Goal: Information Seeking & Learning: Compare options

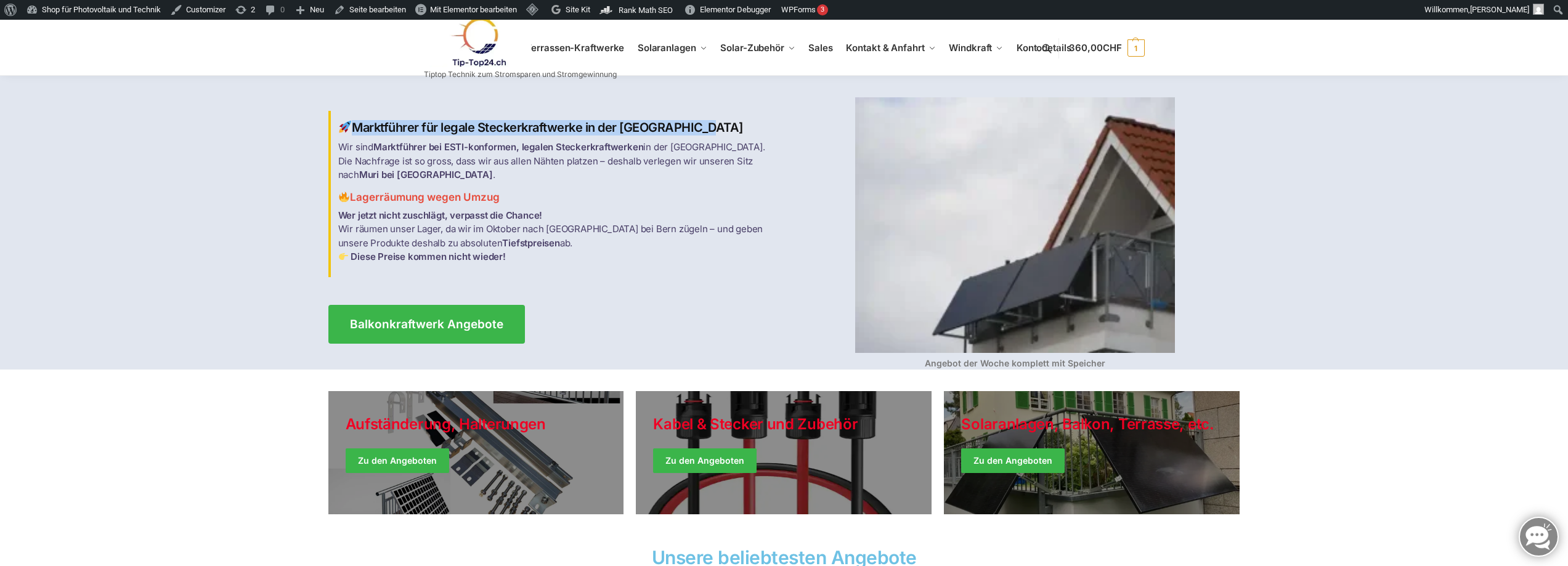
drag, startPoint x: 351, startPoint y: 133, endPoint x: 670, endPoint y: 129, distance: 319.0
click at [670, 129] on h2 "Marktführer für legale Steckerkraftwerke in der [GEOGRAPHIC_DATA]" at bounding box center [557, 127] width 439 height 16
drag, startPoint x: 637, startPoint y: 139, endPoint x: 617, endPoint y: 141, distance: 20.1
click at [617, 136] on h2 "Marktführer für legale Steckerkraftwerke in der [GEOGRAPHIC_DATA]" at bounding box center [557, 127] width 439 height 16
drag, startPoint x: 355, startPoint y: 136, endPoint x: 673, endPoint y: 130, distance: 318.1
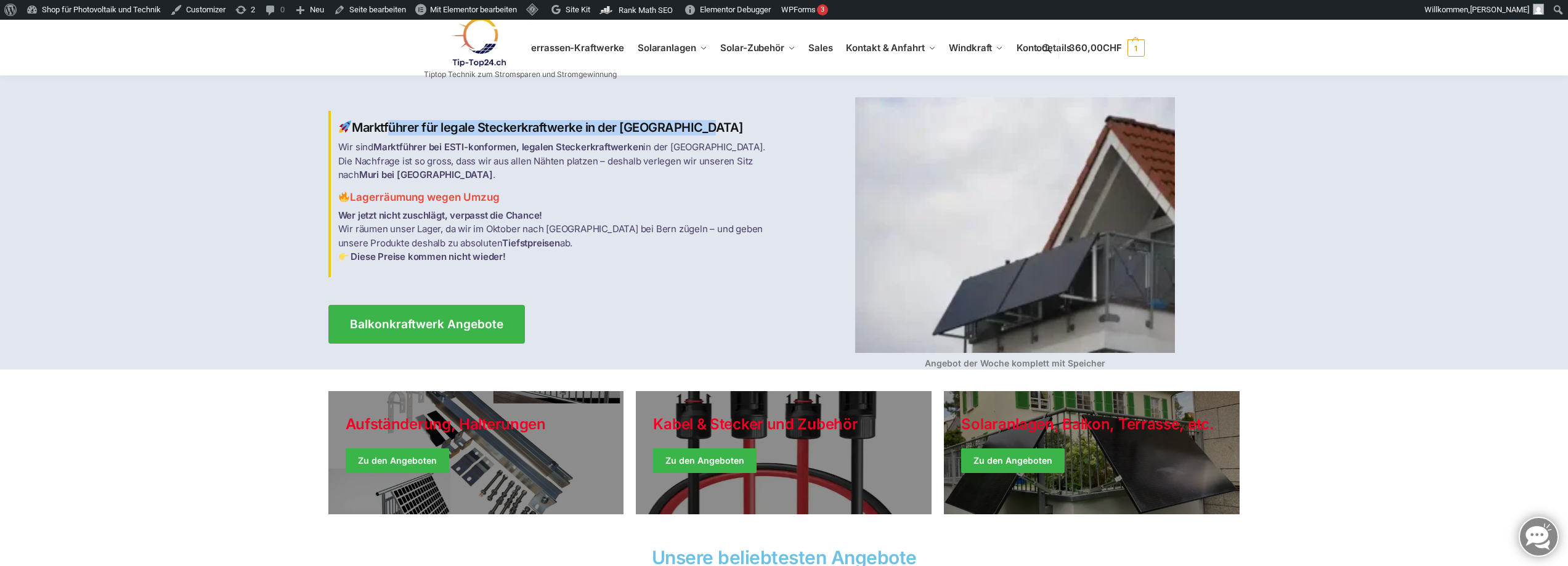
click at [673, 130] on h2 "Marktführer für legale Steckerkraftwerke in der Schweiz" at bounding box center [557, 127] width 439 height 16
copy h2 "Marktführer für legale Steckerkraftwerke in der Schweiz"
click at [481, 42] on img at bounding box center [478, 42] width 108 height 50
click at [473, 42] on img at bounding box center [478, 42] width 108 height 50
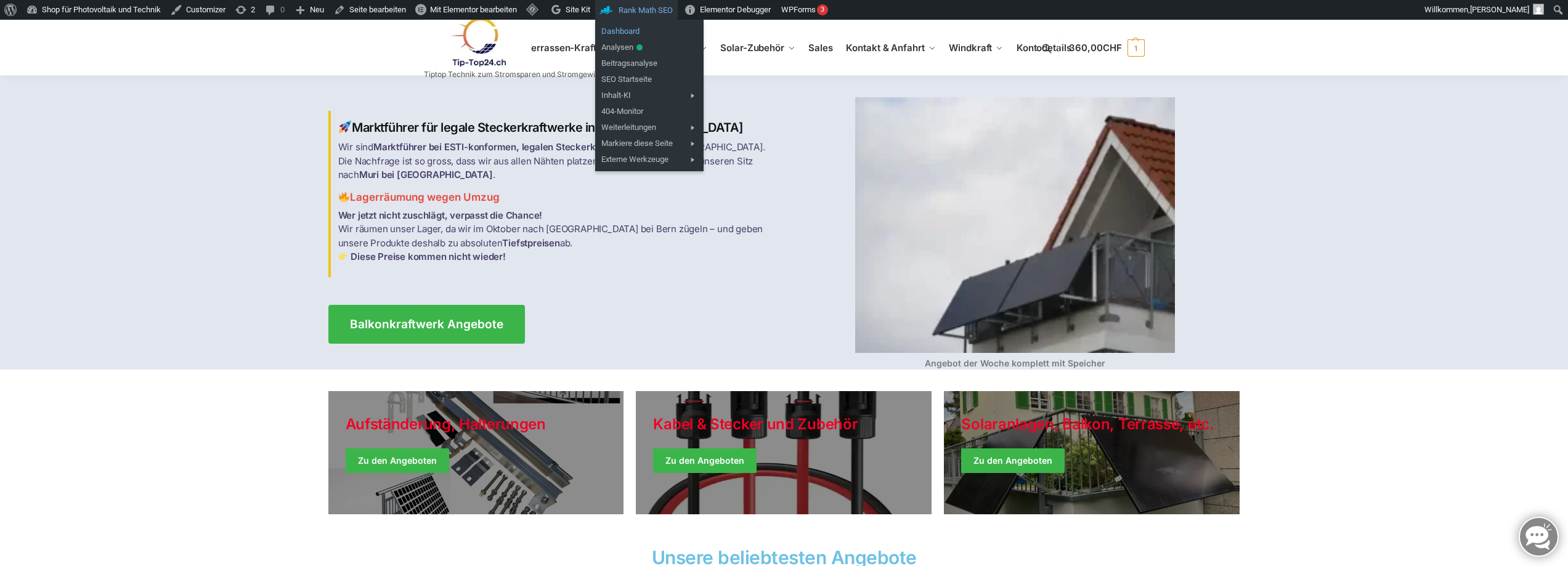
click at [632, 28] on link "Dashboard" at bounding box center [649, 31] width 109 height 16
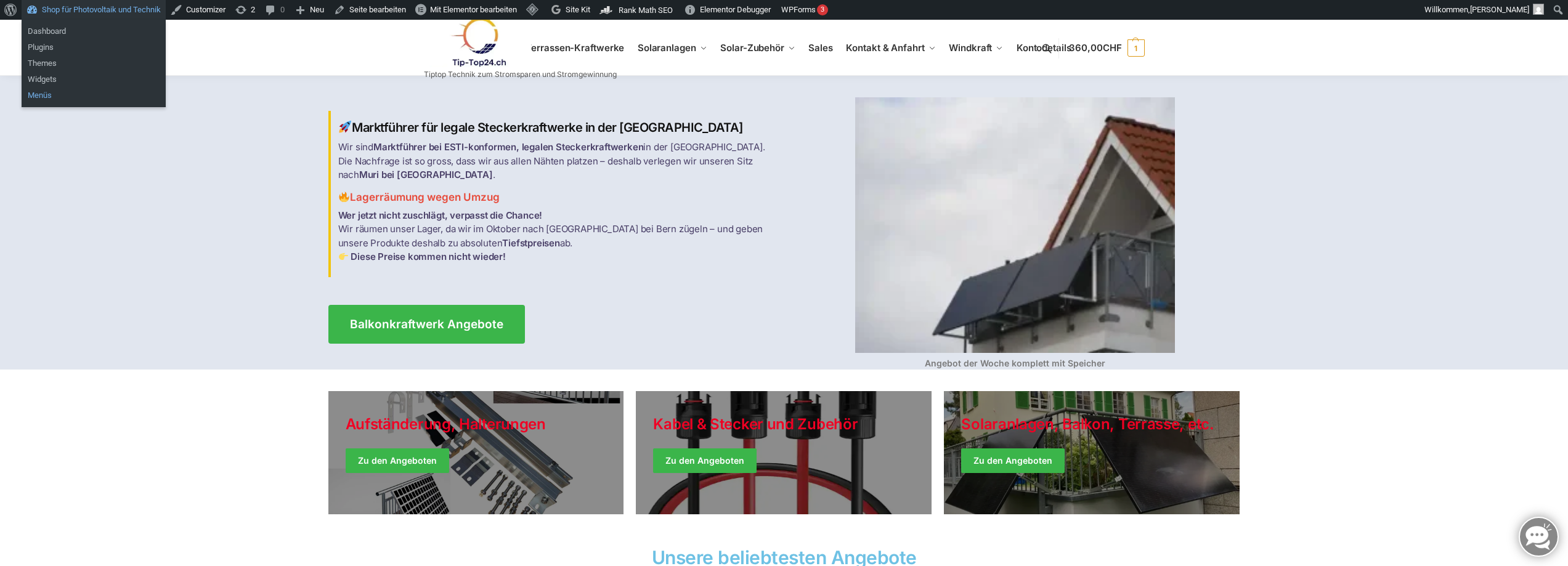
click at [38, 96] on link "Menüs" at bounding box center [94, 95] width 144 height 16
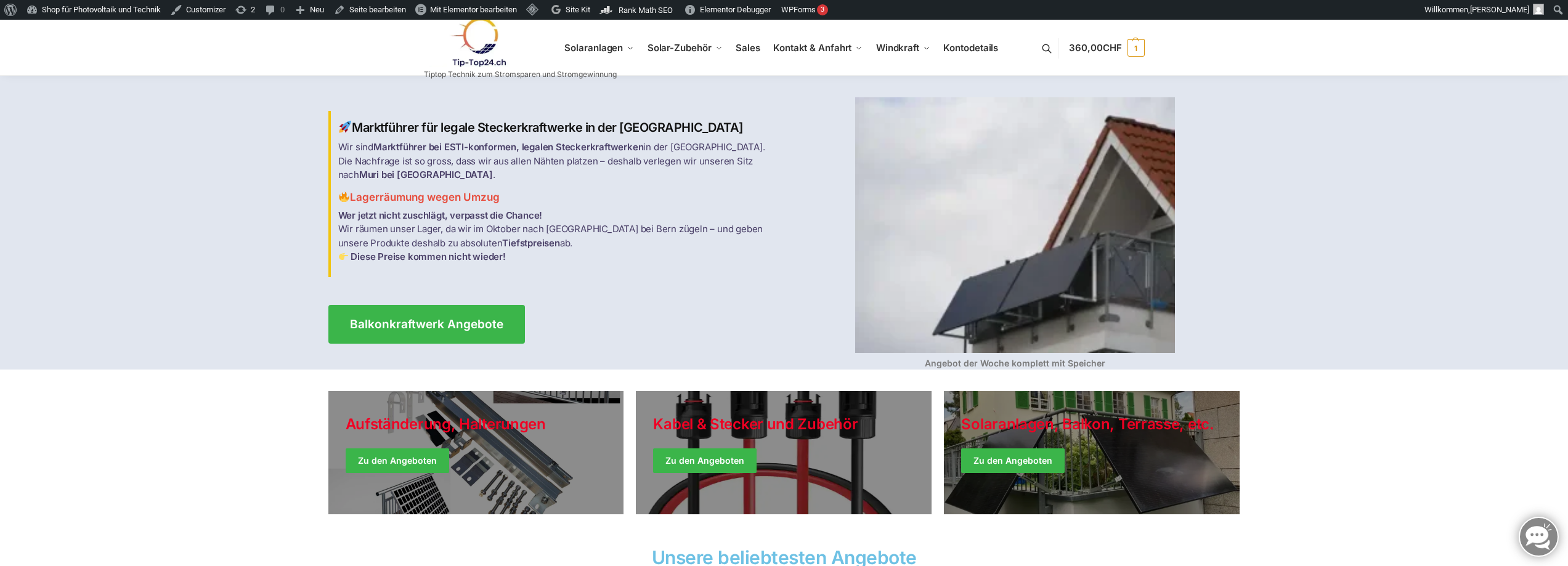
click at [616, 47] on link at bounding box center [520, 42] width 193 height 50
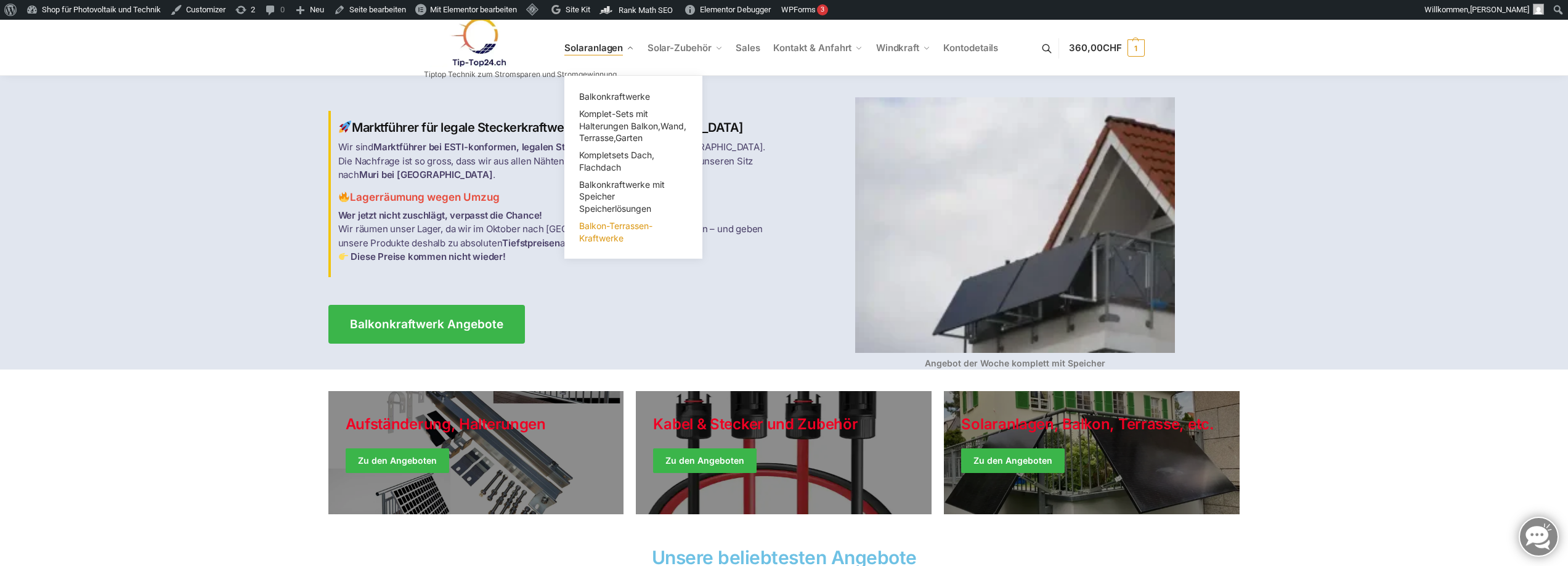
click at [627, 226] on span "Balkon-Terrassen-Kraftwerke" at bounding box center [616, 232] width 74 height 22
click at [620, 48] on span "Solaranlagen" at bounding box center [593, 48] width 59 height 12
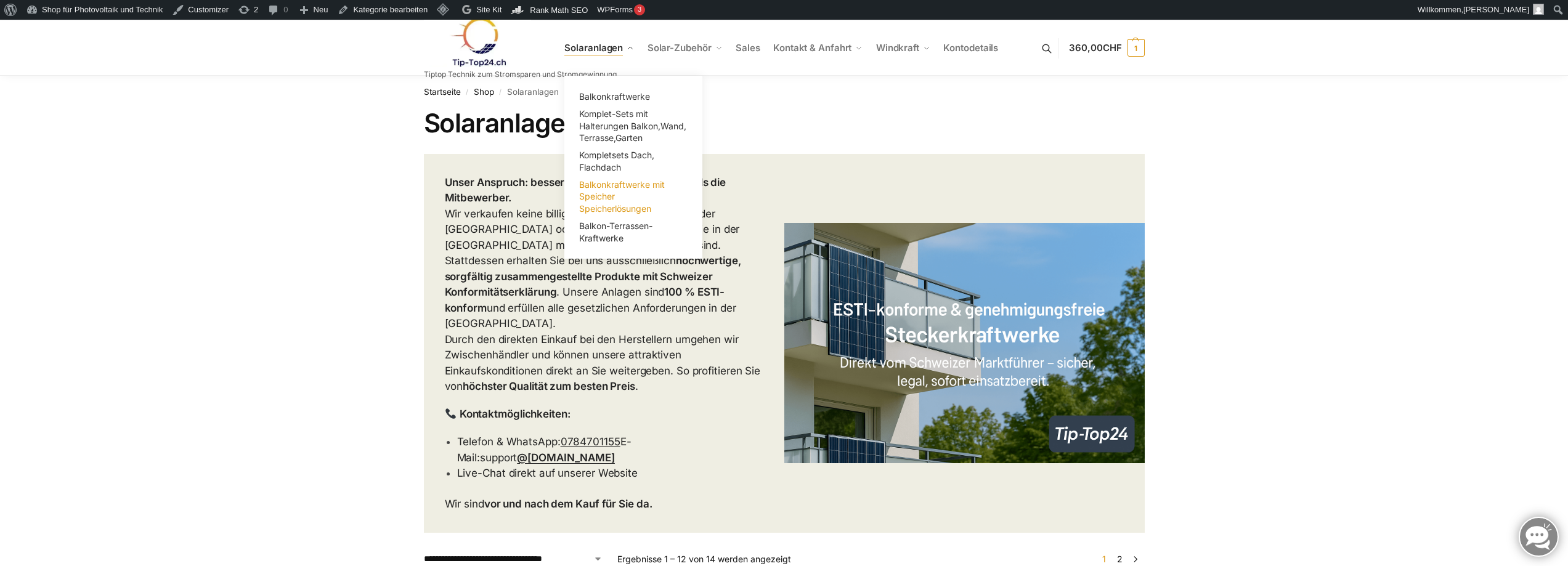
click at [602, 200] on span "Balkonkraftwerke mit Speicher Speicherlösungen" at bounding box center [622, 196] width 86 height 34
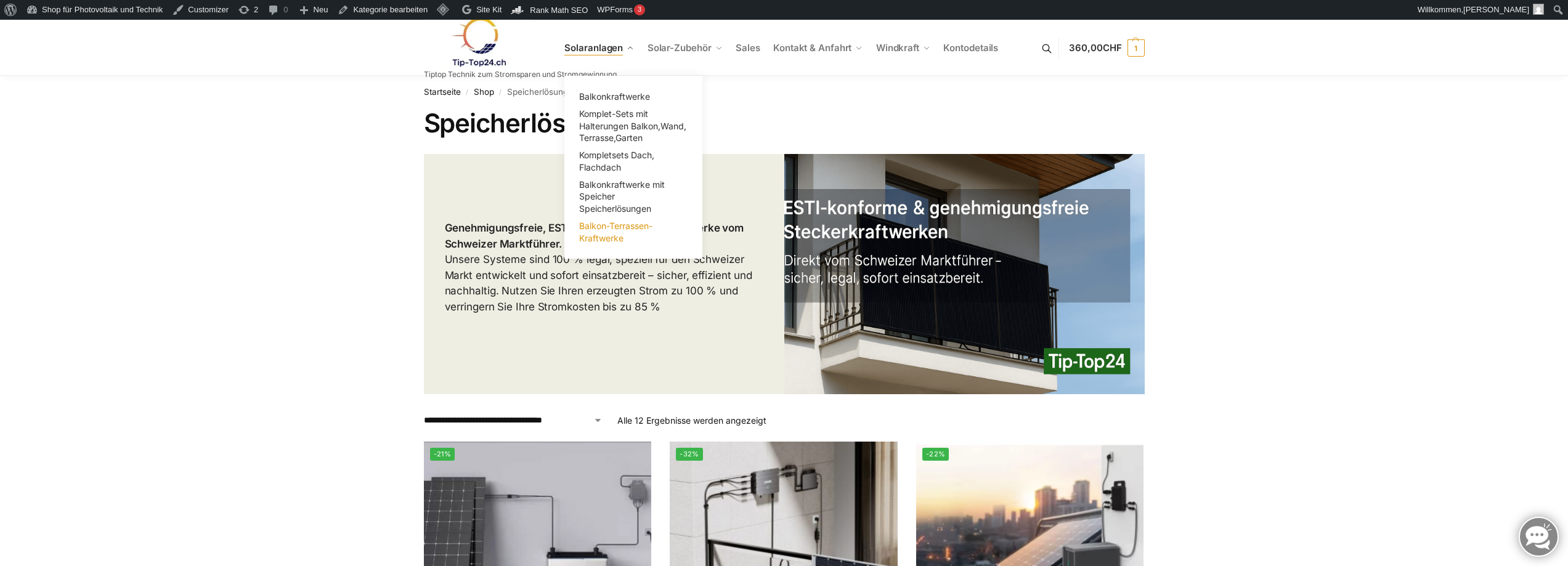
click at [606, 231] on span "Balkon-Terrassen-Kraftwerke" at bounding box center [616, 232] width 74 height 22
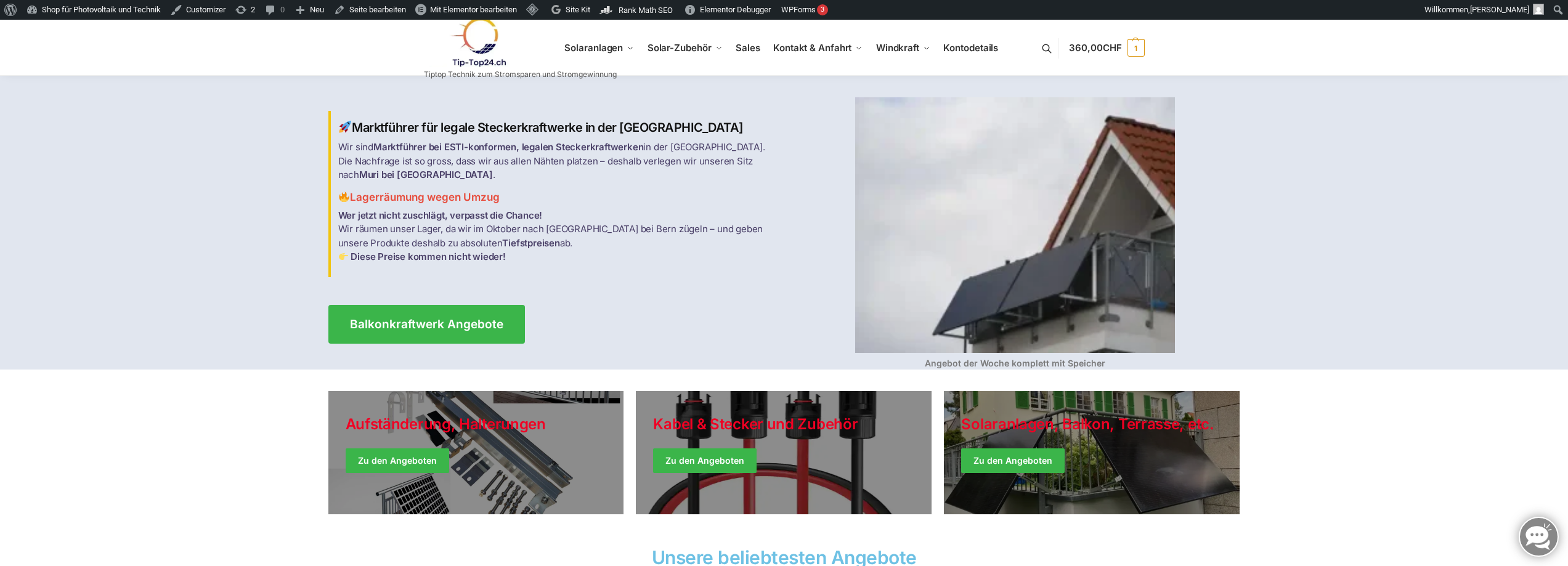
click at [615, 49] on link at bounding box center [520, 42] width 193 height 50
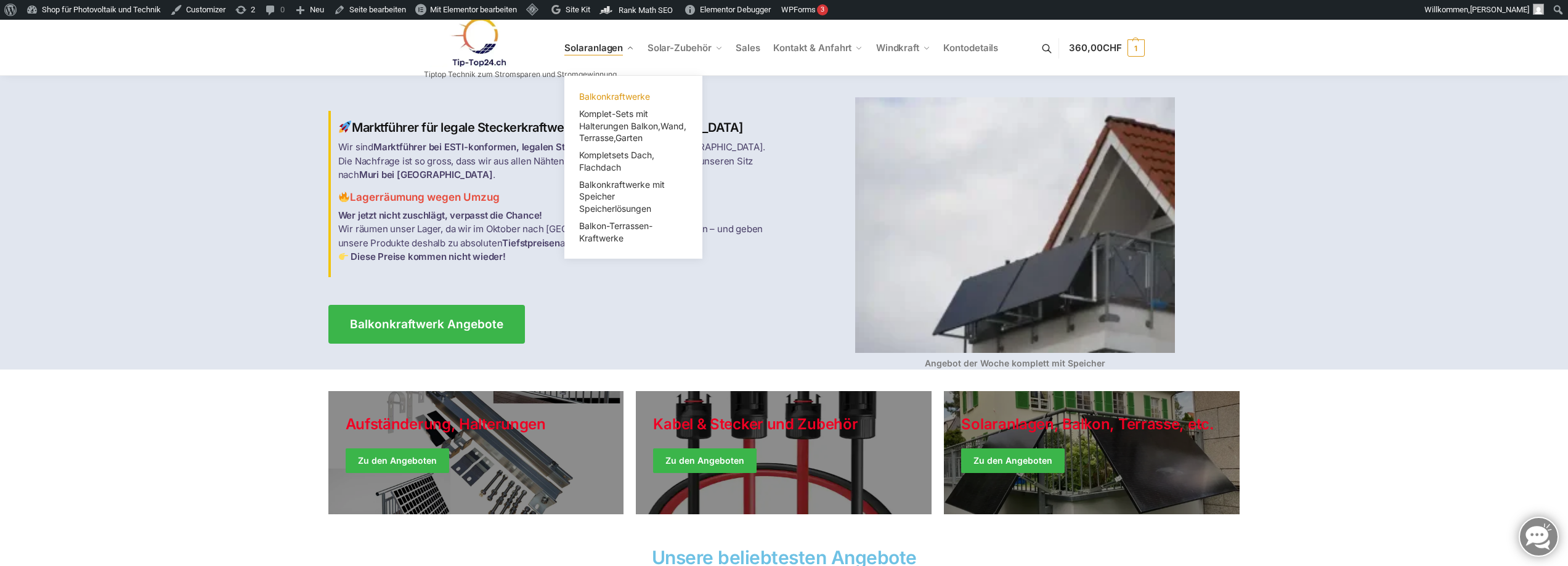
click at [615, 97] on span "Balkonkraftwerke" at bounding box center [614, 97] width 71 height 10
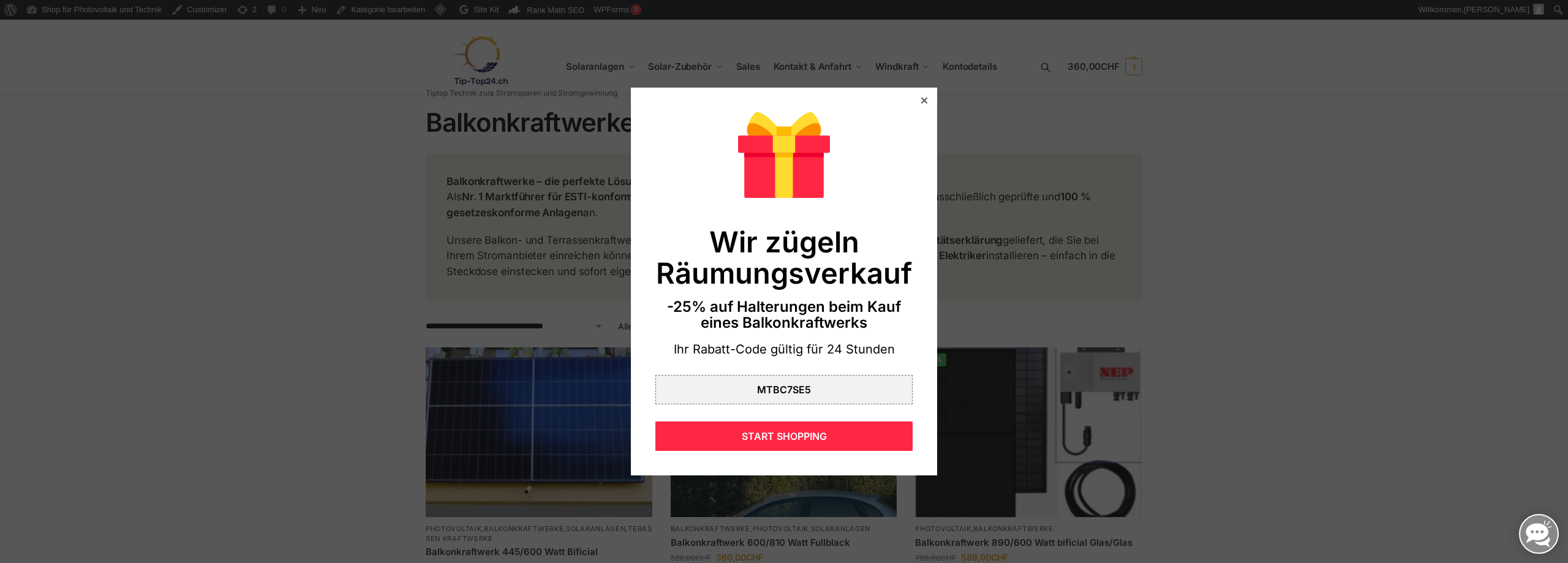
click at [919, 98] on div at bounding box center [924, 100] width 11 height 11
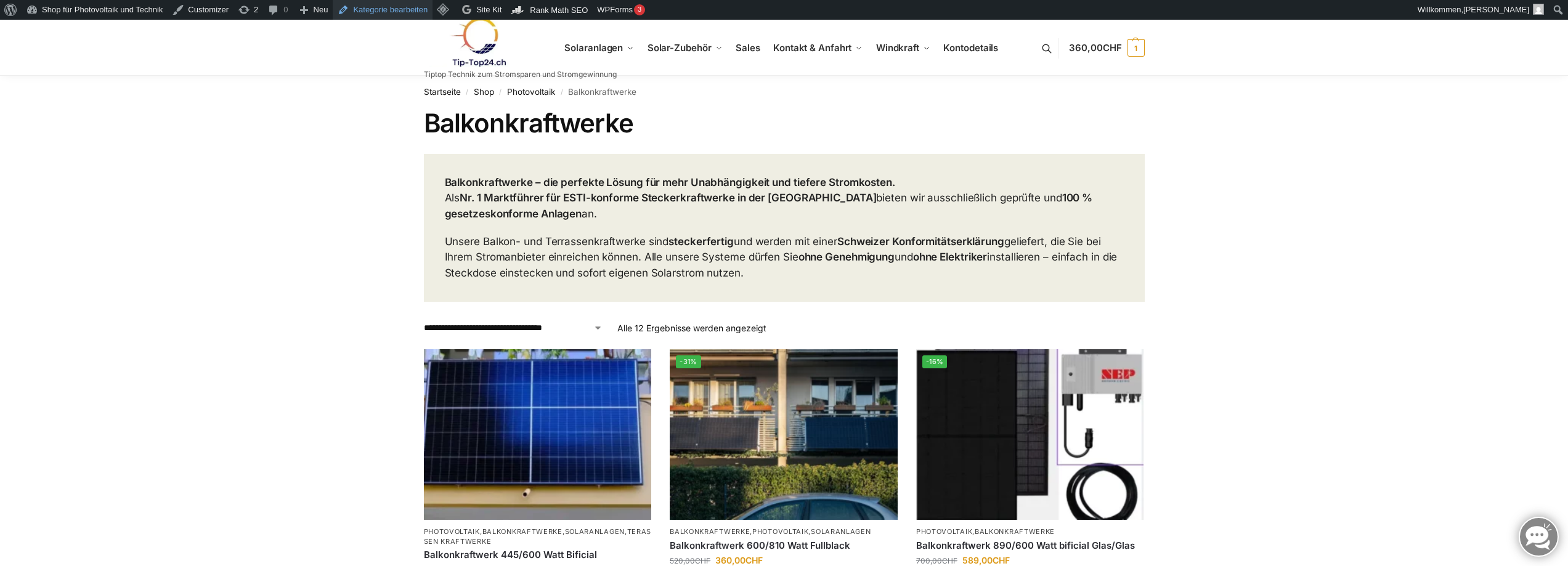
click at [404, 15] on link "Kategorie bearbeiten" at bounding box center [382, 10] width 100 height 19
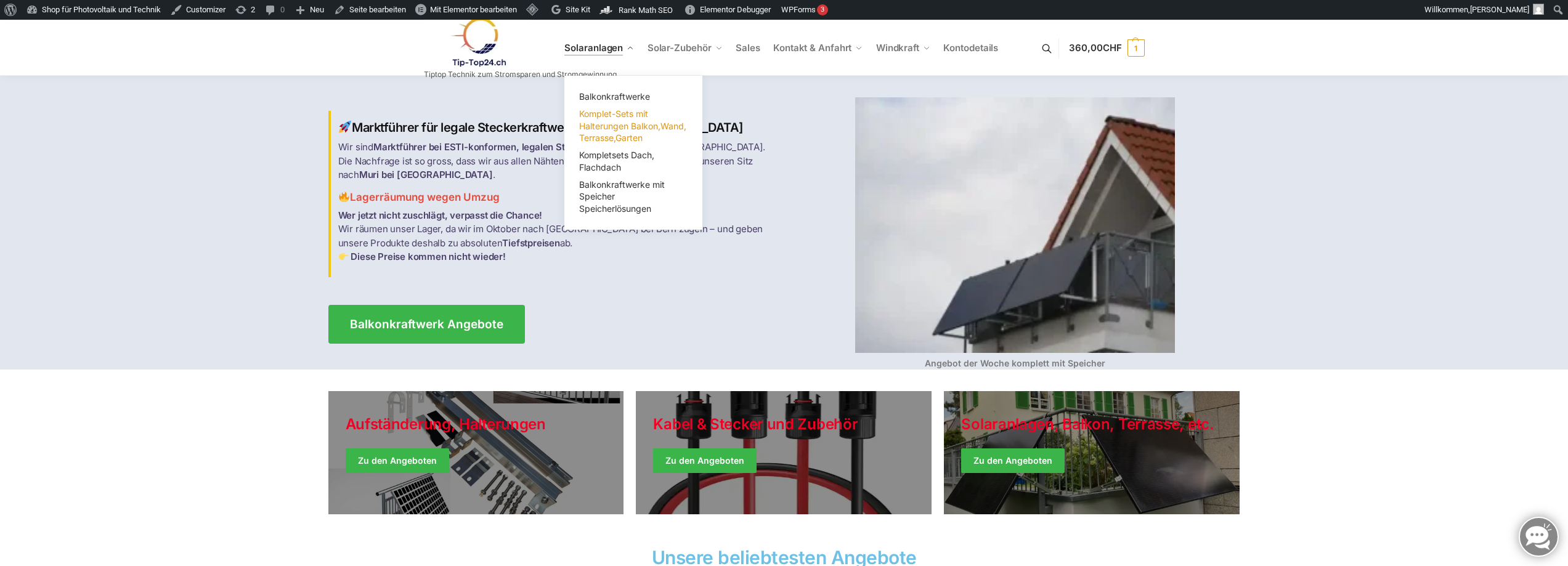
click at [614, 121] on span "Komplet-Sets mit Halterungen Balkon,Wand, Terrasse,Garten" at bounding box center [632, 126] width 107 height 34
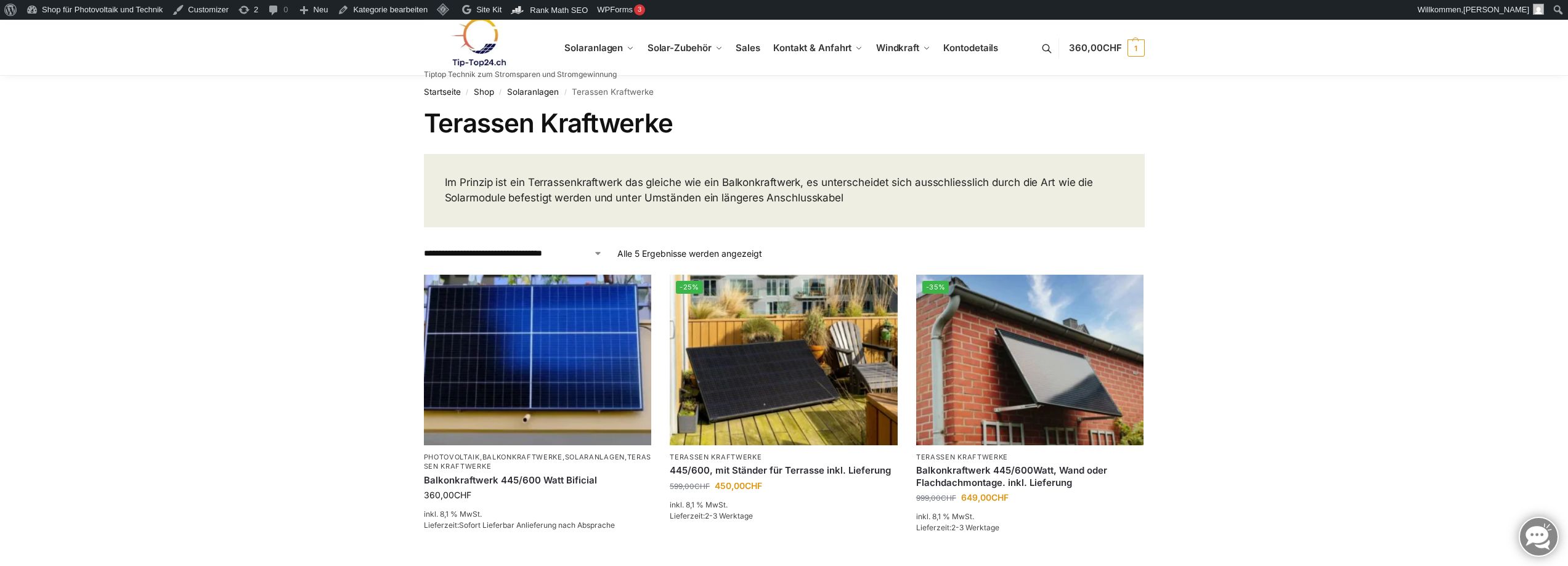
click at [324, 119] on div "**********" at bounding box center [784, 528] width 1568 height 904
click at [378, 8] on link "Kategorie bearbeiten" at bounding box center [382, 10] width 100 height 19
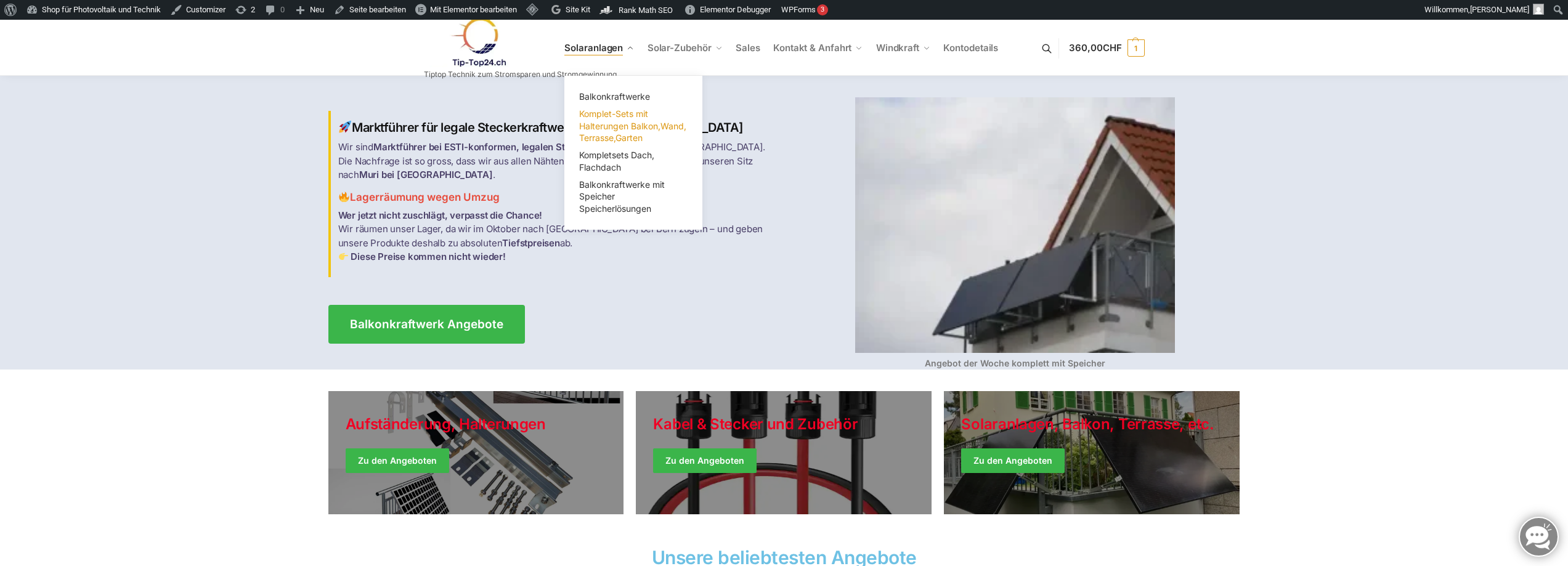
click at [607, 122] on span "Komplet-Sets mit Halterungen Balkon,Wand, Terrasse,Garten" at bounding box center [632, 126] width 107 height 34
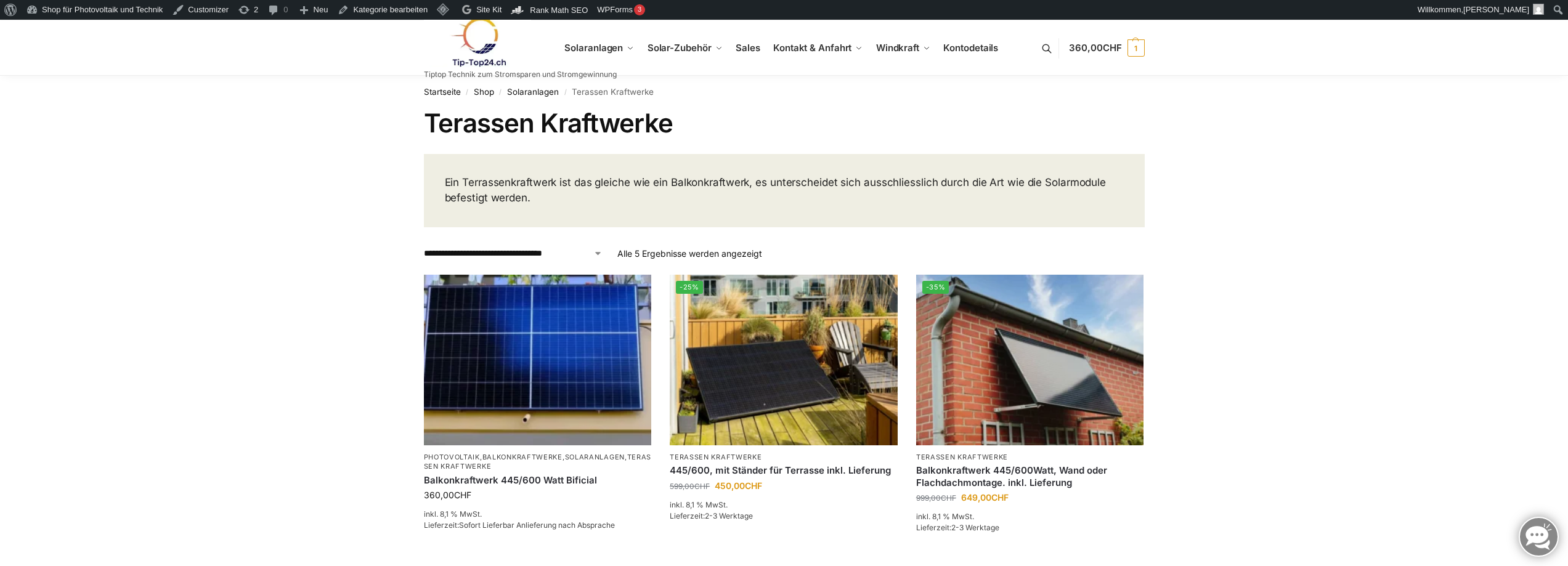
click at [485, 46] on img at bounding box center [478, 42] width 108 height 50
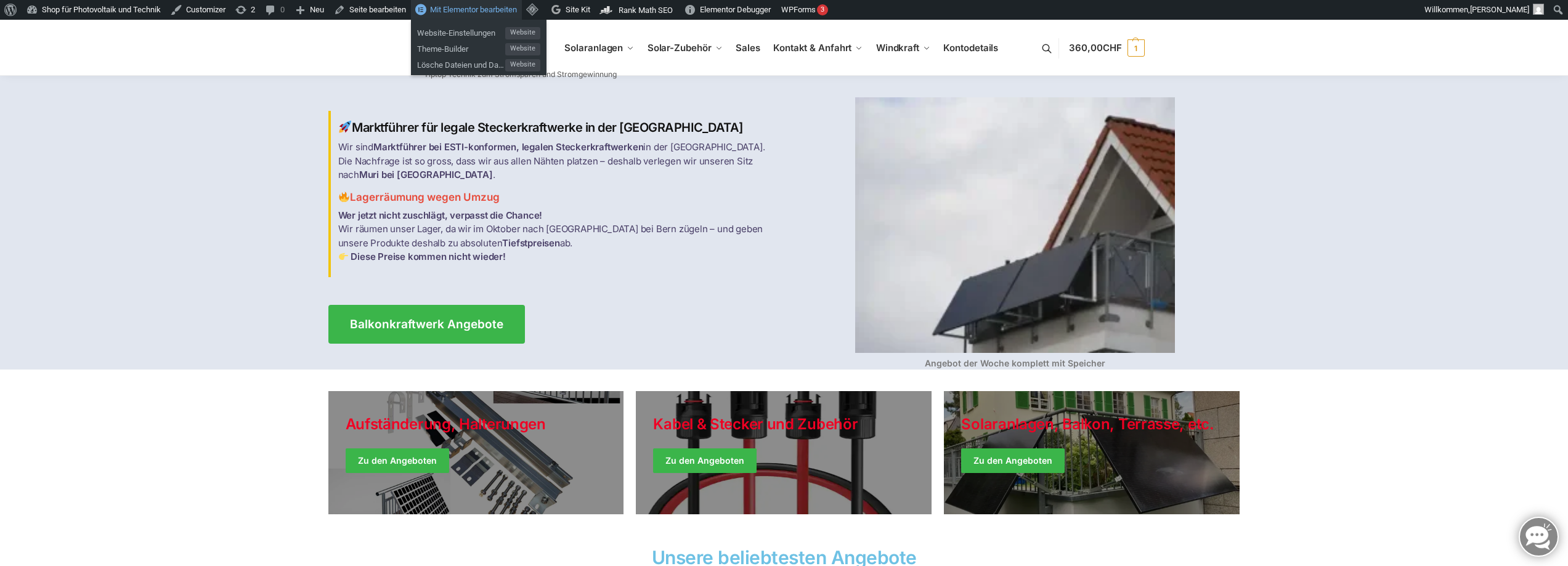
click at [469, 10] on span "Mit Elementor bearbeiten" at bounding box center [473, 10] width 87 height 9
click at [612, 51] on link at bounding box center [520, 42] width 193 height 50
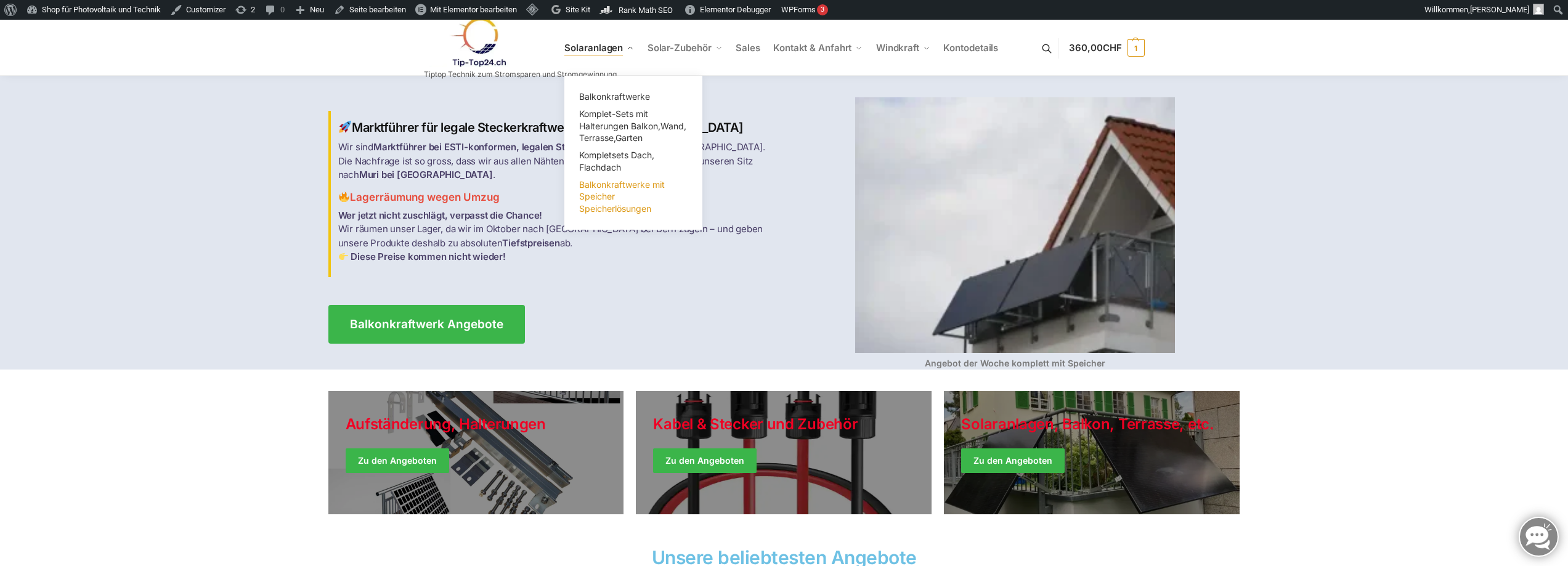
click at [603, 190] on link "Balkonkraftwerke mit Speicher Speicherlösungen" at bounding box center [633, 196] width 123 height 41
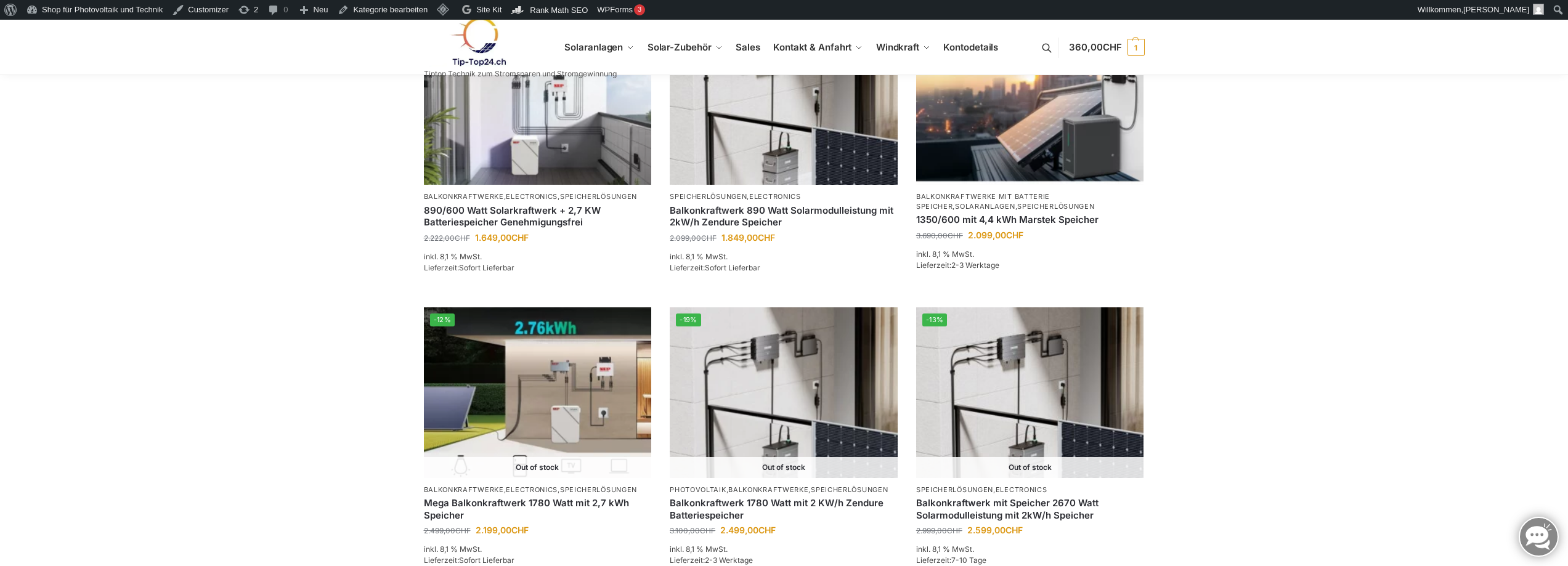
scroll to position [985, 0]
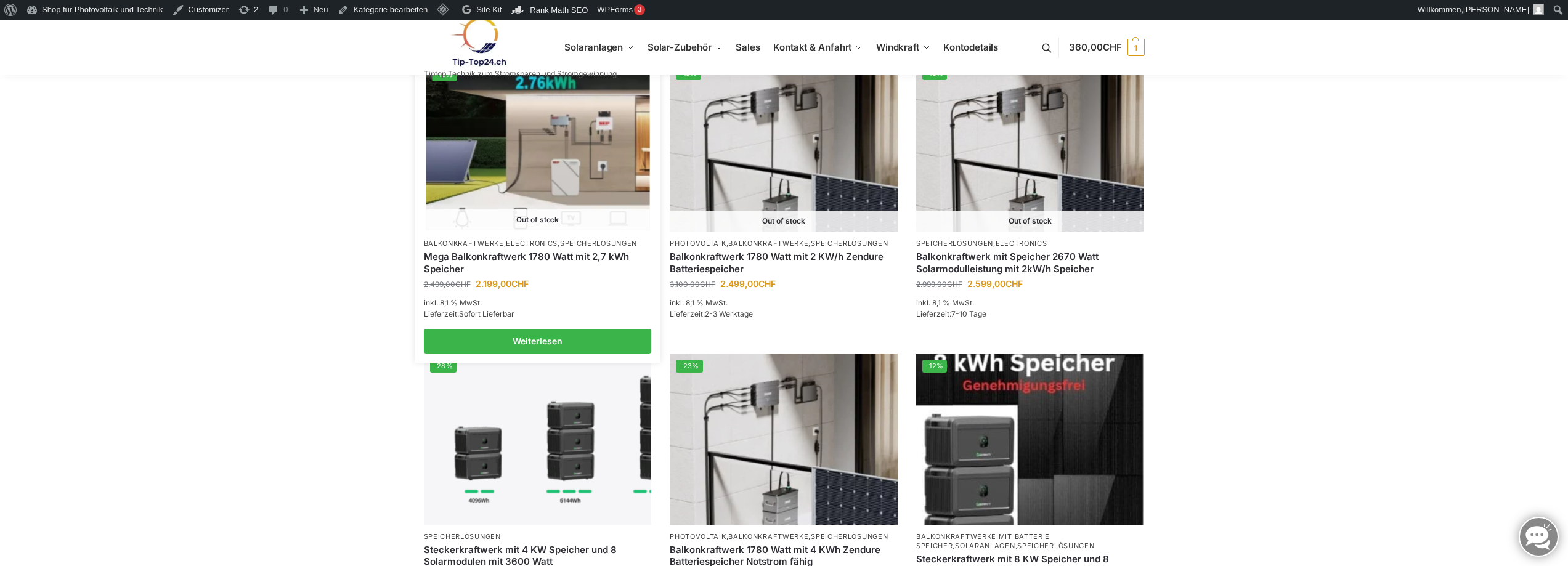
click at [522, 247] on p "Balkonkraftwerke , Electronics , Speicherlösungen" at bounding box center [538, 244] width 228 height 9
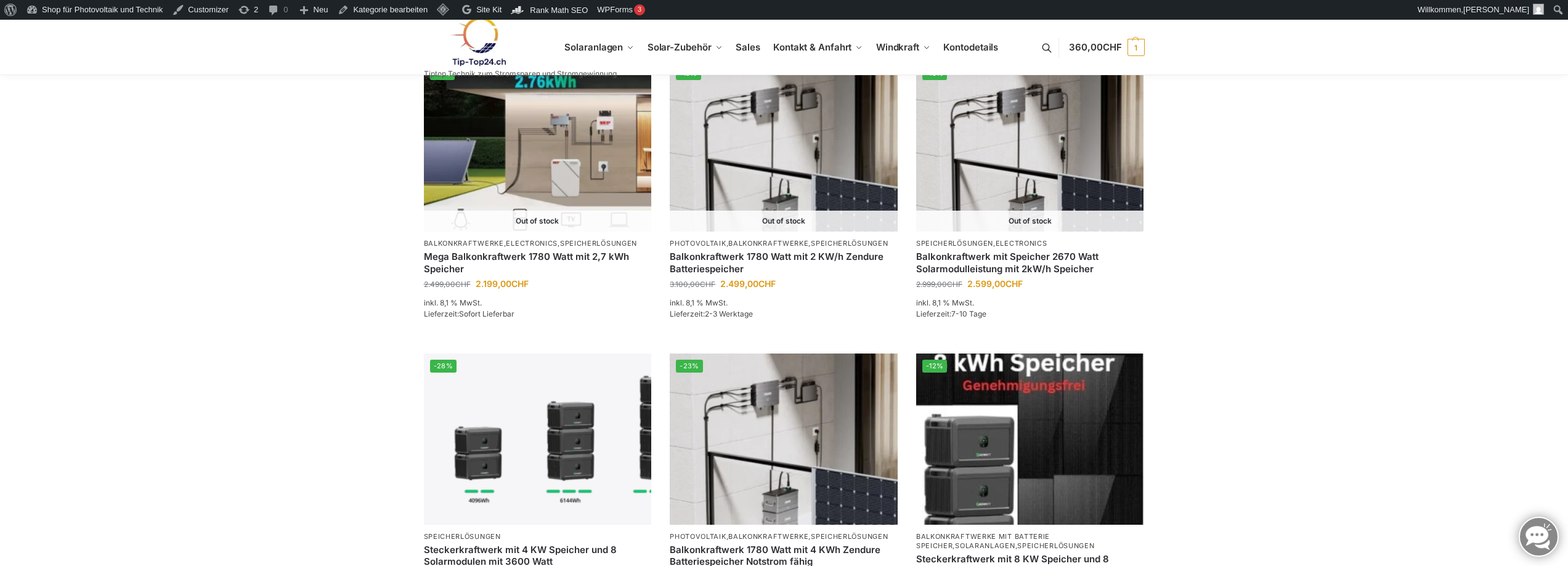
scroll to position [1232, 0]
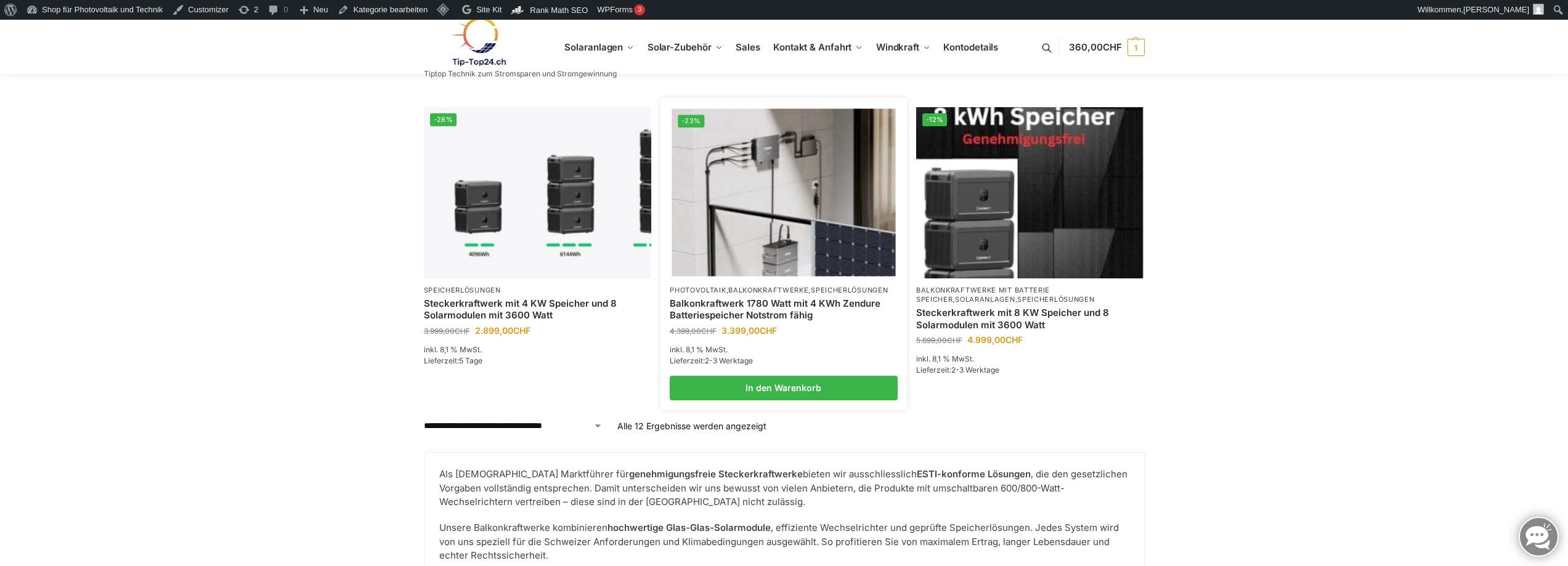
click at [742, 308] on link "Balkonkraftwerk 1780 Watt mit 4 KWh Zendure Batteriespeicher Notstrom fähig" at bounding box center [784, 310] width 228 height 24
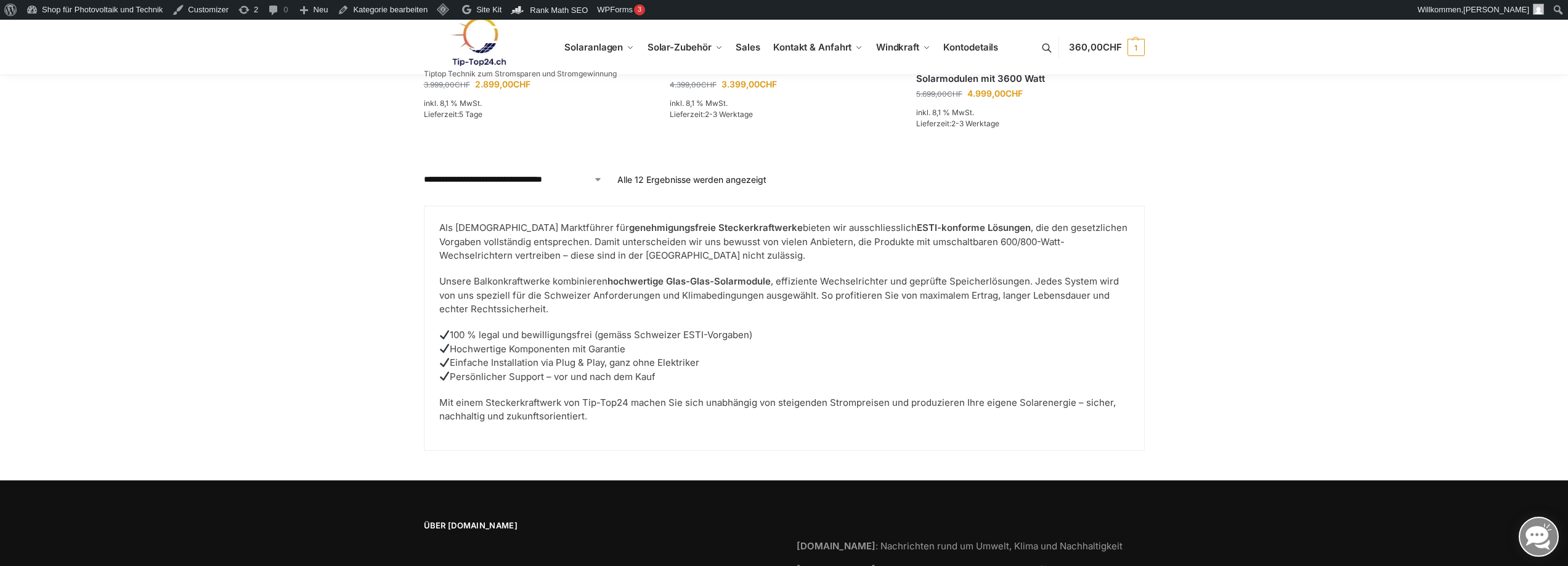
scroll to position [1232, 0]
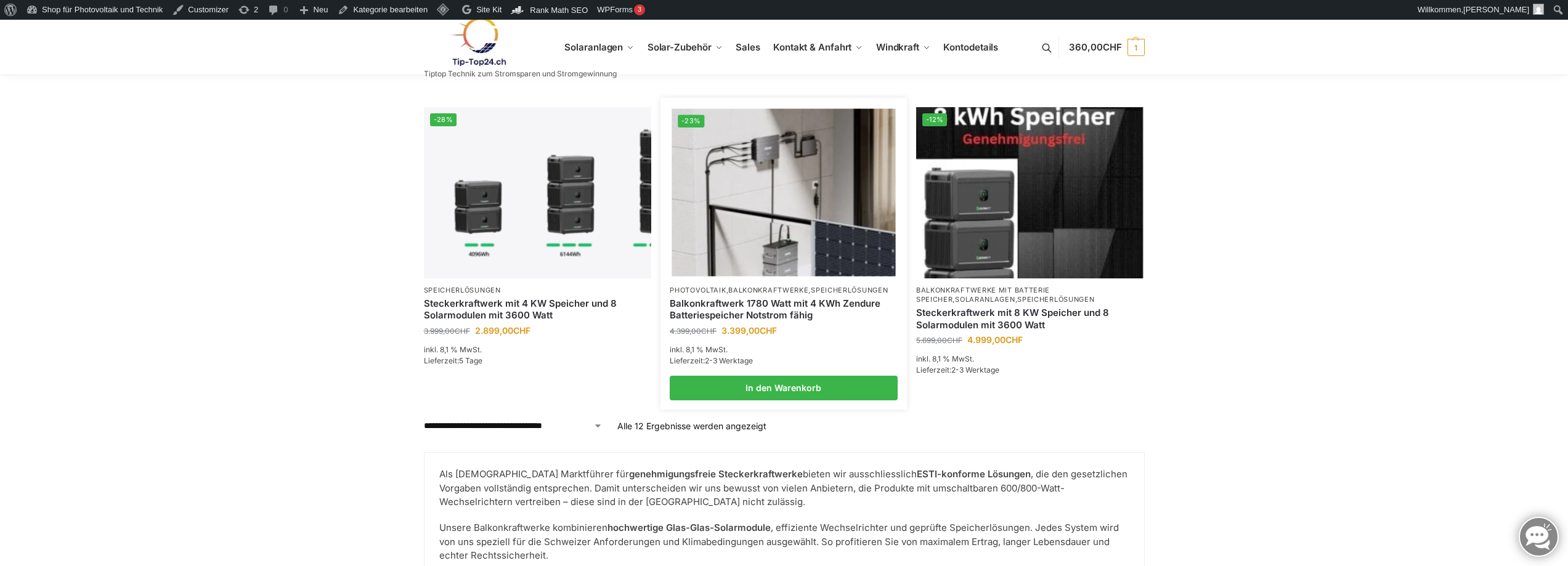
click at [754, 312] on link "Balkonkraftwerk 1780 Watt mit 4 KWh Zendure Batteriespeicher Notstrom fähig" at bounding box center [784, 310] width 228 height 24
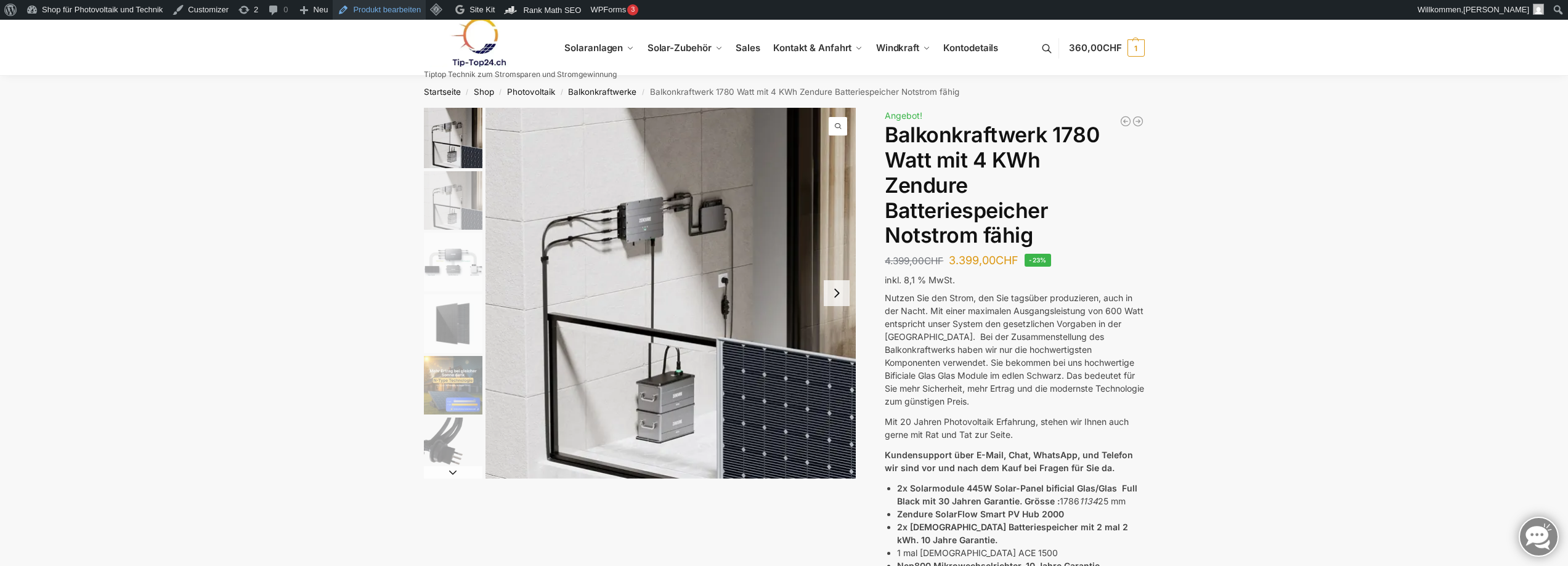
click at [381, 4] on link "Produkt bearbeiten" at bounding box center [379, 10] width 93 height 19
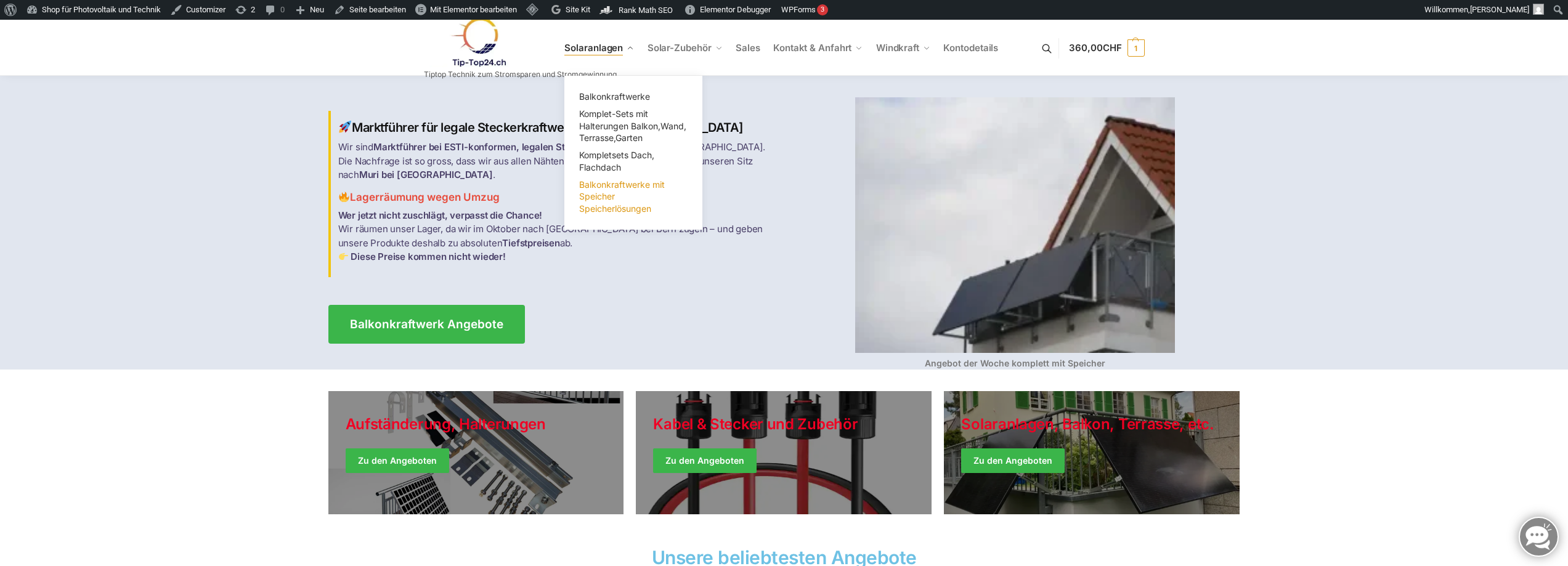
click at [608, 203] on span "Balkonkraftwerke mit Speicher Speicherlösungen" at bounding box center [622, 196] width 86 height 34
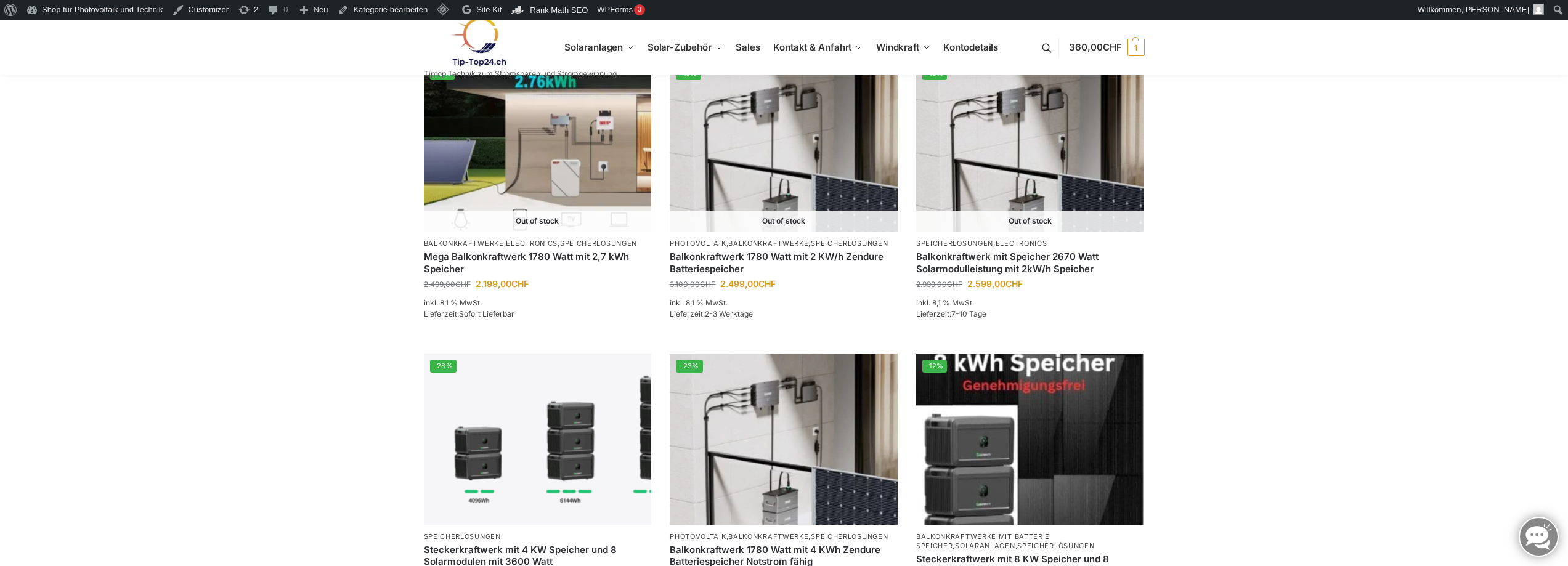
scroll to position [739, 0]
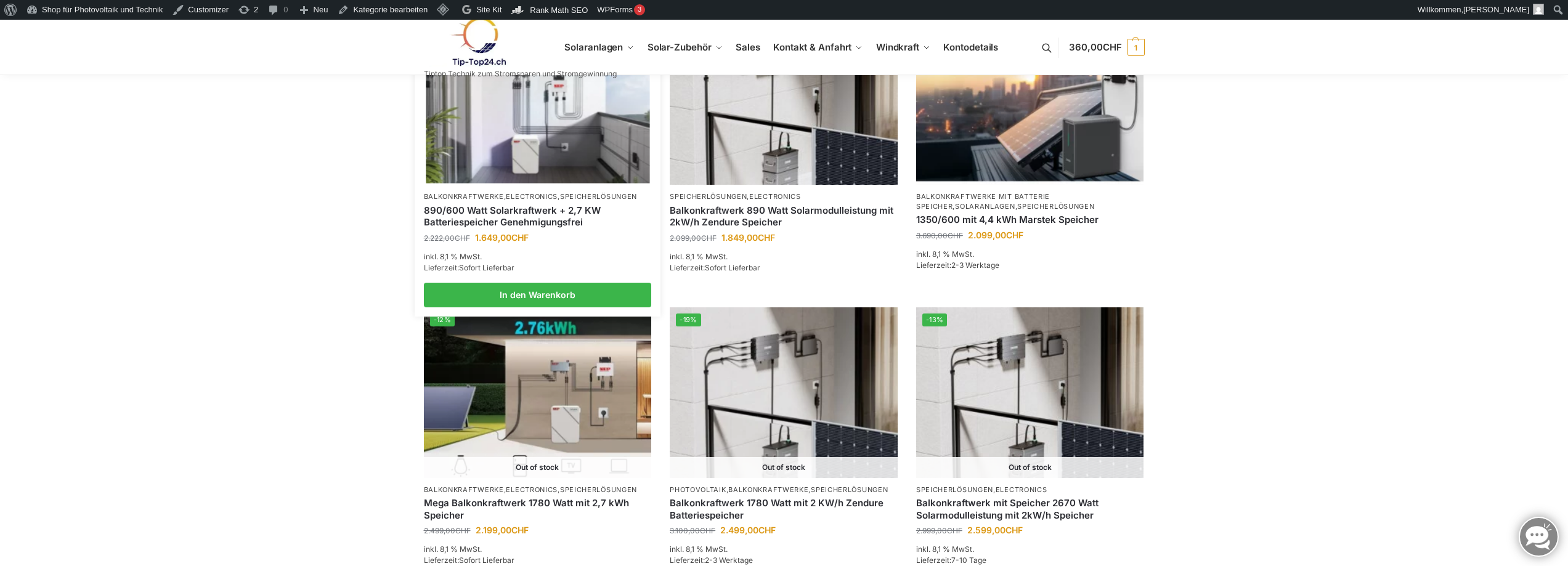
click at [548, 221] on link "890/600 Watt Solarkraftwerk + 2,7 KW Batteriespeicher Genehmigungsfrei" at bounding box center [538, 217] width 228 height 24
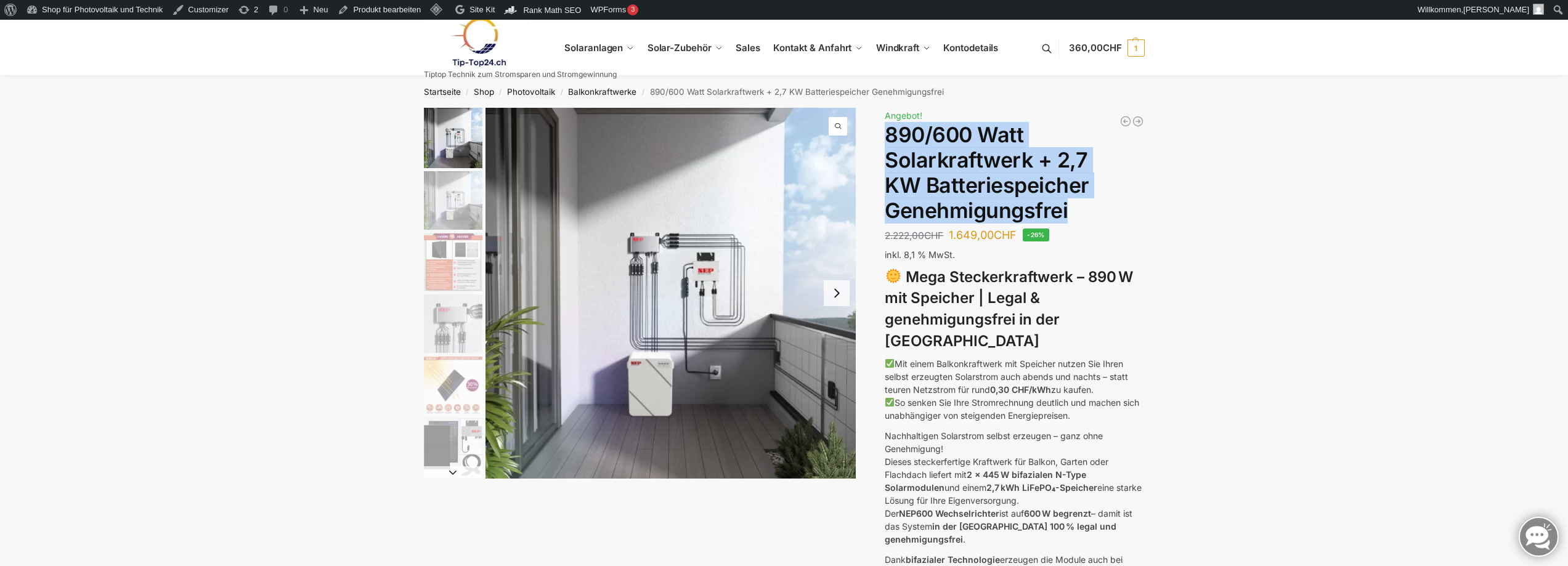
drag, startPoint x: 888, startPoint y: 133, endPoint x: 1088, endPoint y: 201, distance: 211.2
click at [1088, 201] on h1 "890/600 Watt Solarkraftwerk + 2,7 KW Batteriespeicher Genehmigungsfrei" at bounding box center [1014, 172] width 260 height 100
copy h1 "890/600 Watt Solarkraftwerk + 2,7 KW Batteriespeicher Genehmigungsfrei"
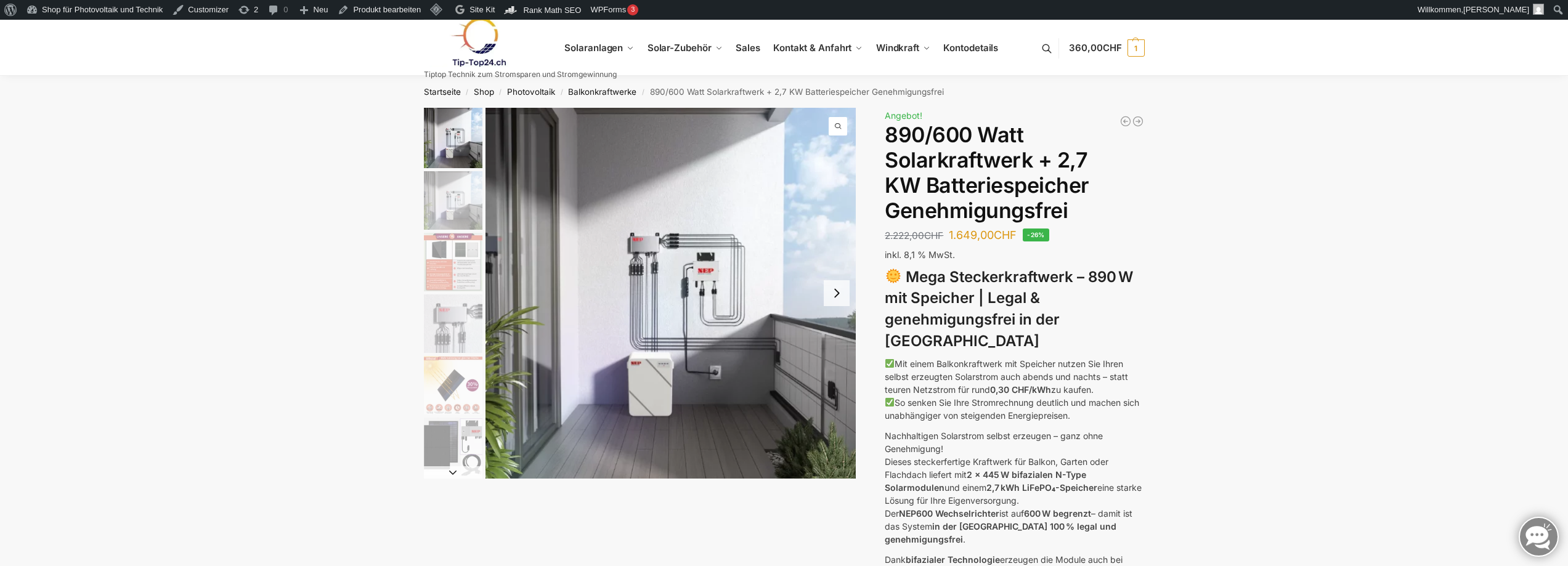
click at [1100, 364] on p "Mit einem Balkonkraftwerk mit Speicher nutzen Sie Ihren selbst erzeugten Solars…" at bounding box center [1014, 389] width 260 height 64
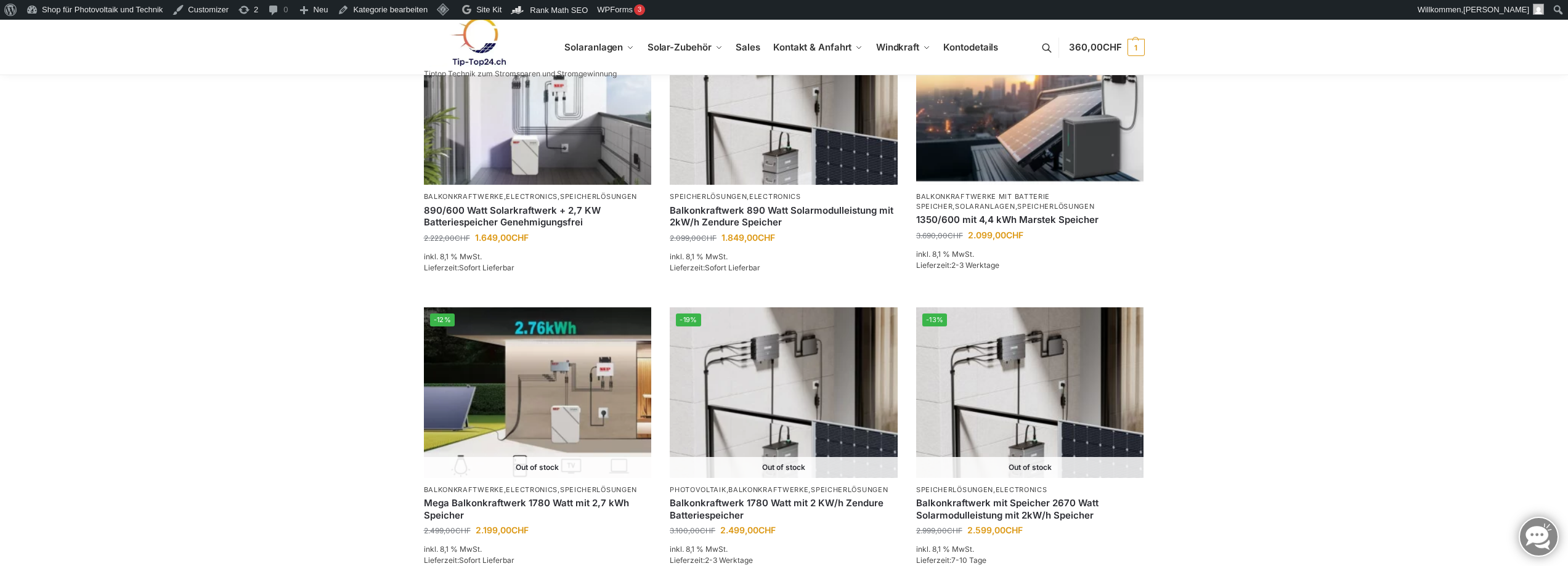
scroll to position [985, 0]
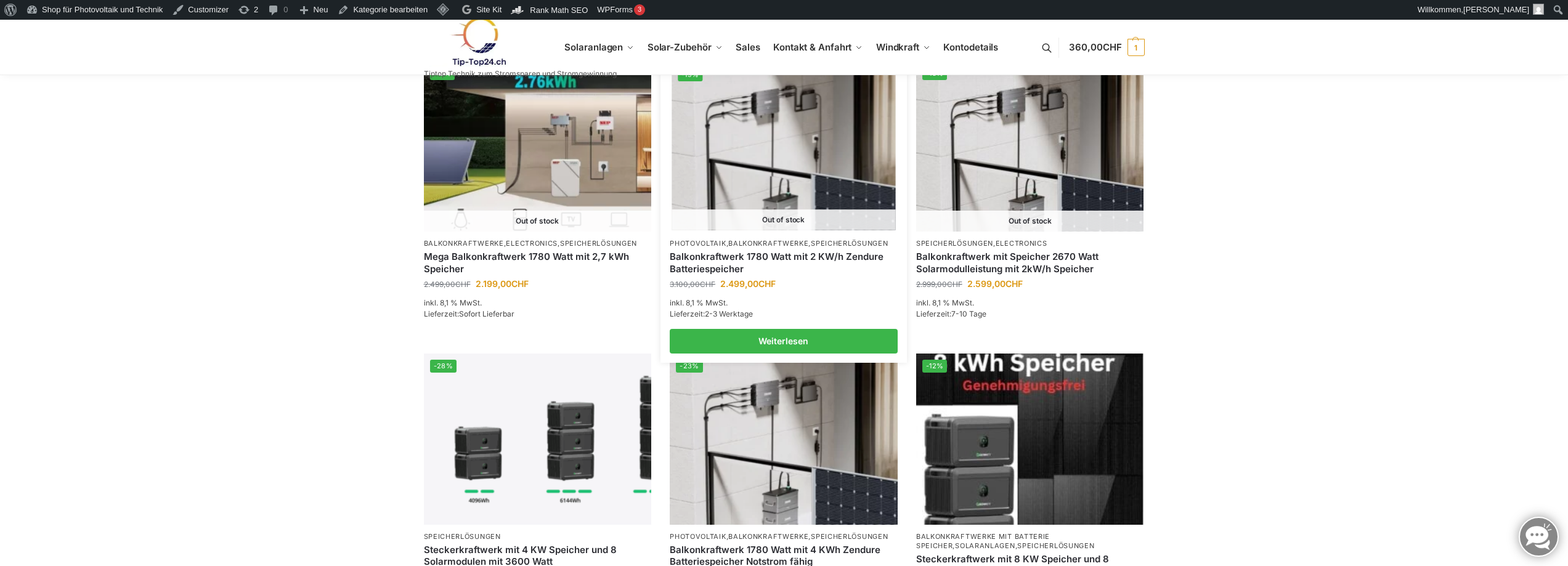
click at [811, 261] on link "Balkonkraftwerk 1780 Watt mit 2 KW/h Zendure Batteriespeicher" at bounding box center [784, 262] width 228 height 24
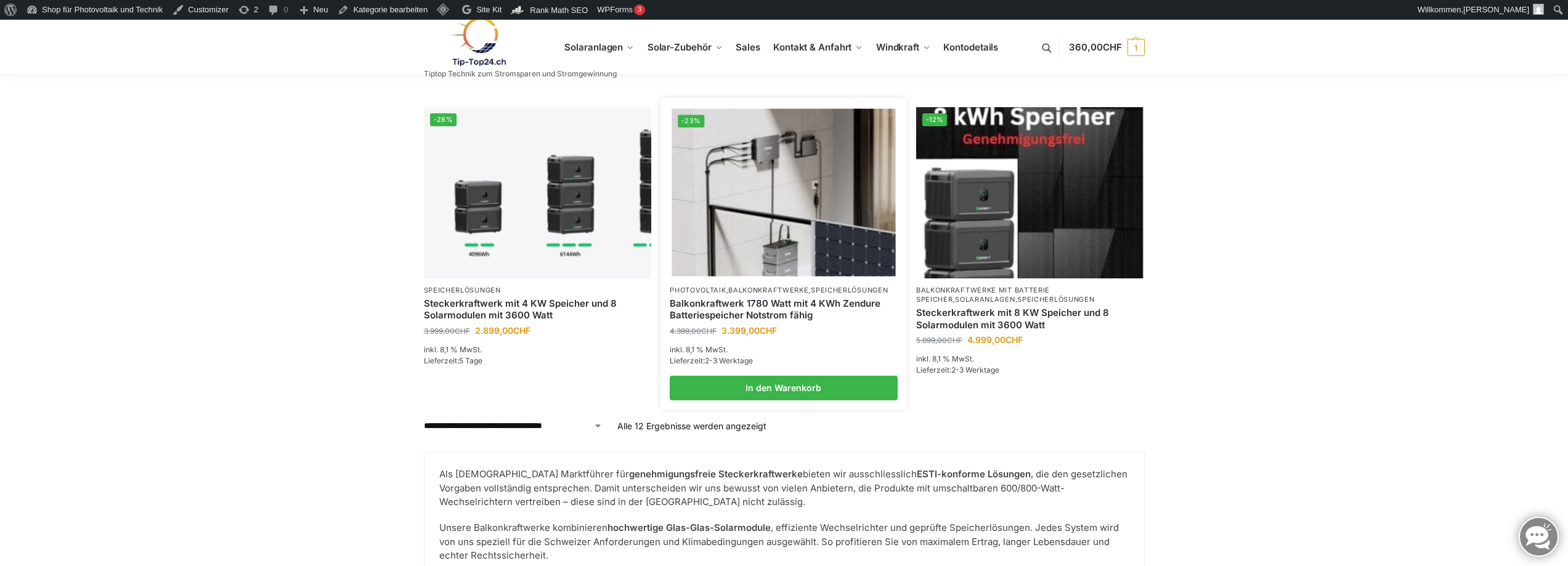
click at [753, 308] on link "Balkonkraftwerk 1780 Watt mit 4 KWh Zendure Batteriespeicher Notstrom fähig" at bounding box center [784, 310] width 228 height 24
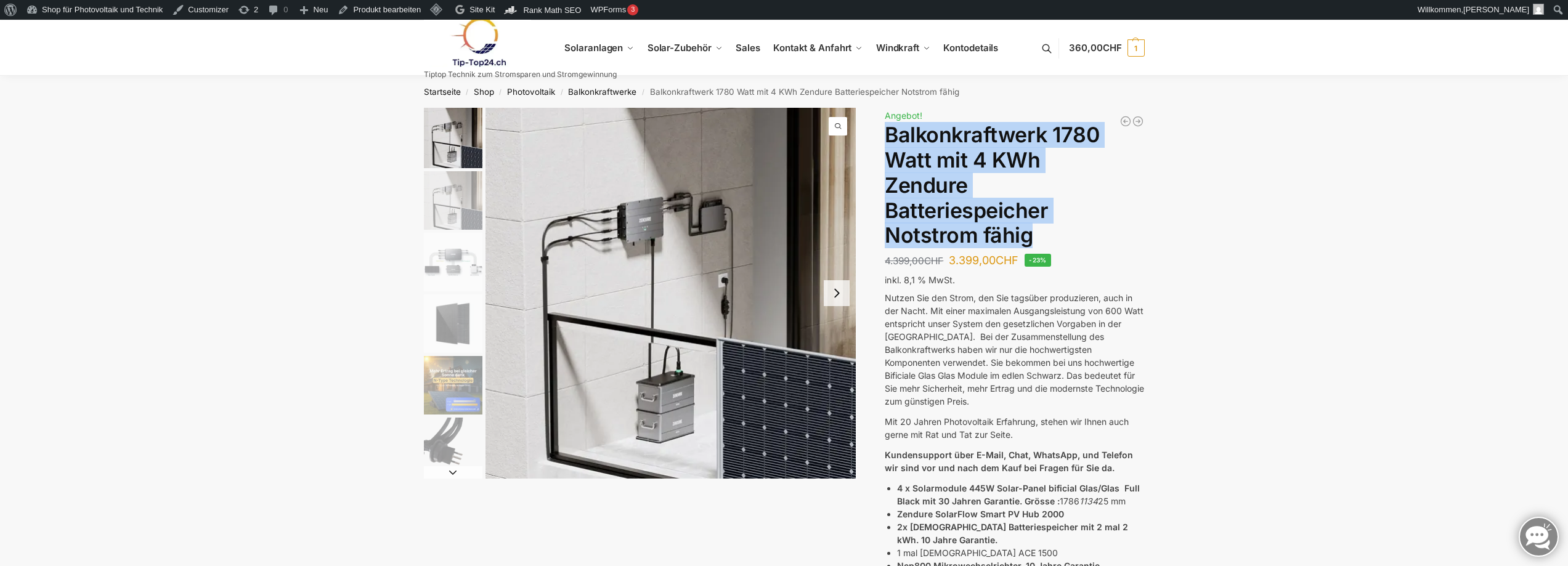
drag, startPoint x: 1026, startPoint y: 236, endPoint x: 885, endPoint y: 127, distance: 178.2
click at [885, 127] on h1 "Balkonkraftwerk 1780 Watt mit 4 KWh Zendure Batteriespeicher Notstrom fähig" at bounding box center [1014, 185] width 260 height 126
copy h1 "Balkonkraftwerk 1780 Watt mit 4 KWh Zendure Batteriespeicher Notstrom fähig"
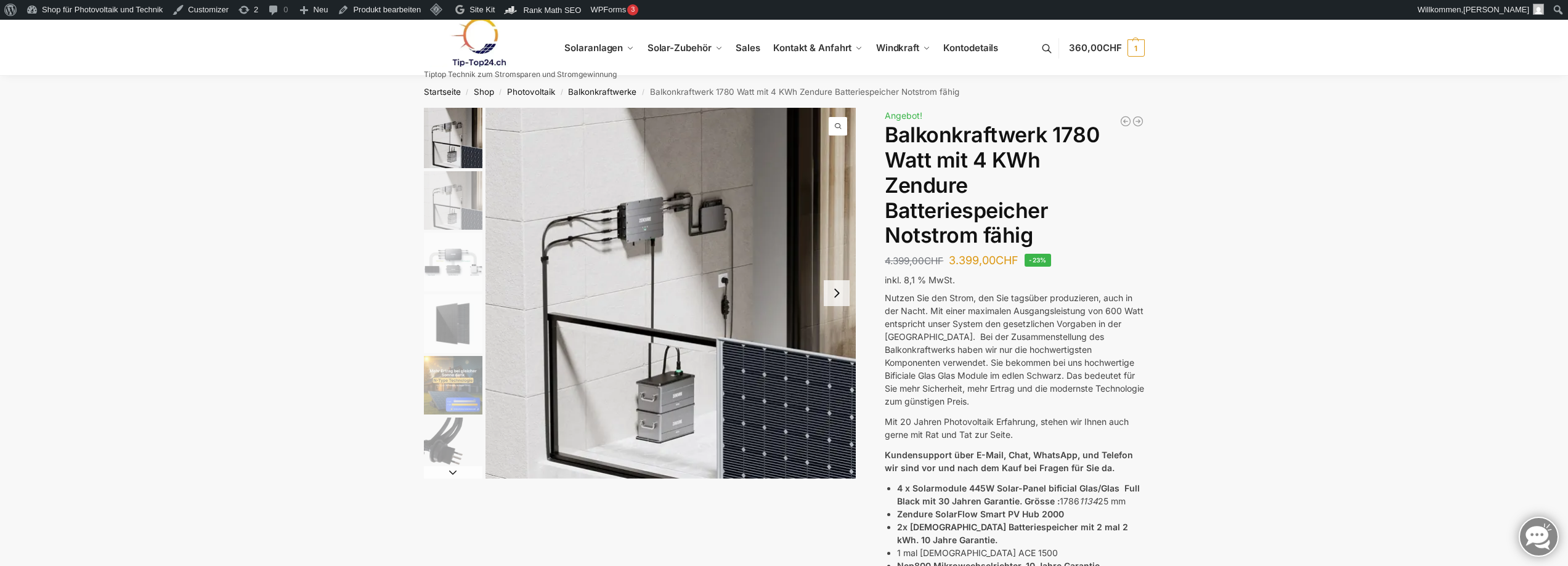
click at [602, 40] on link at bounding box center [520, 42] width 193 height 50
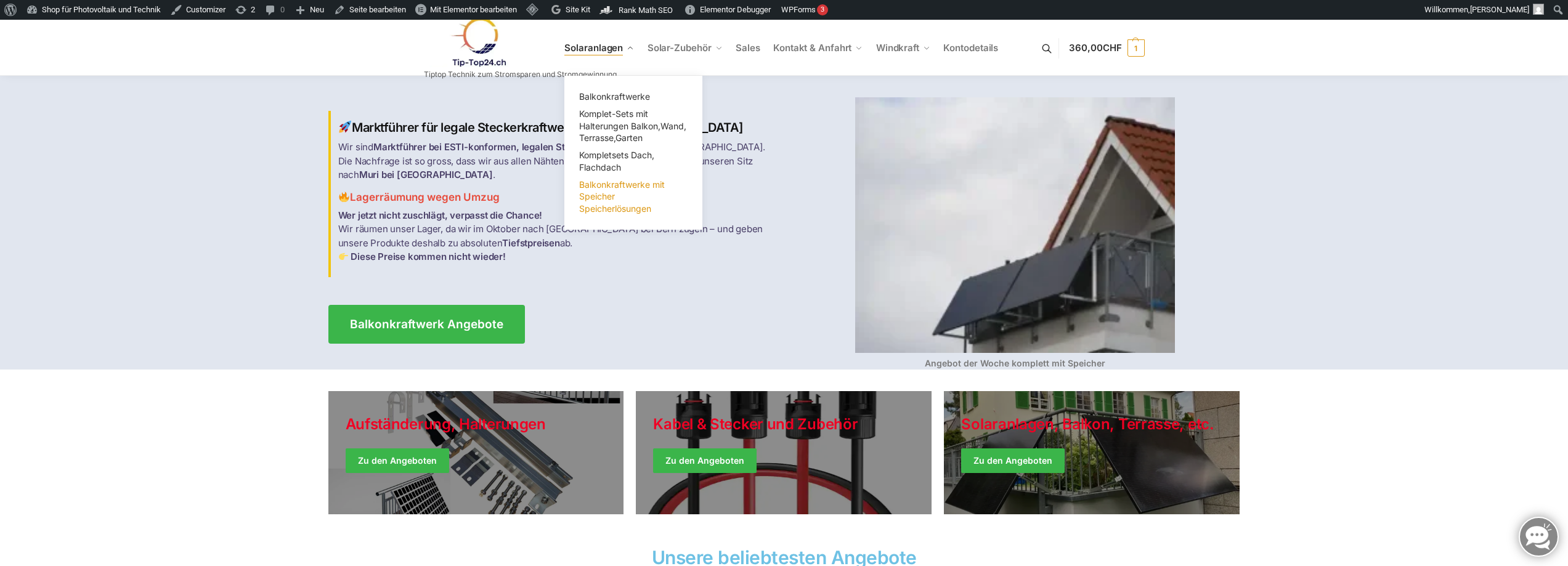
click at [612, 199] on span "Balkonkraftwerke mit Speicher Speicherlösungen" at bounding box center [622, 196] width 86 height 34
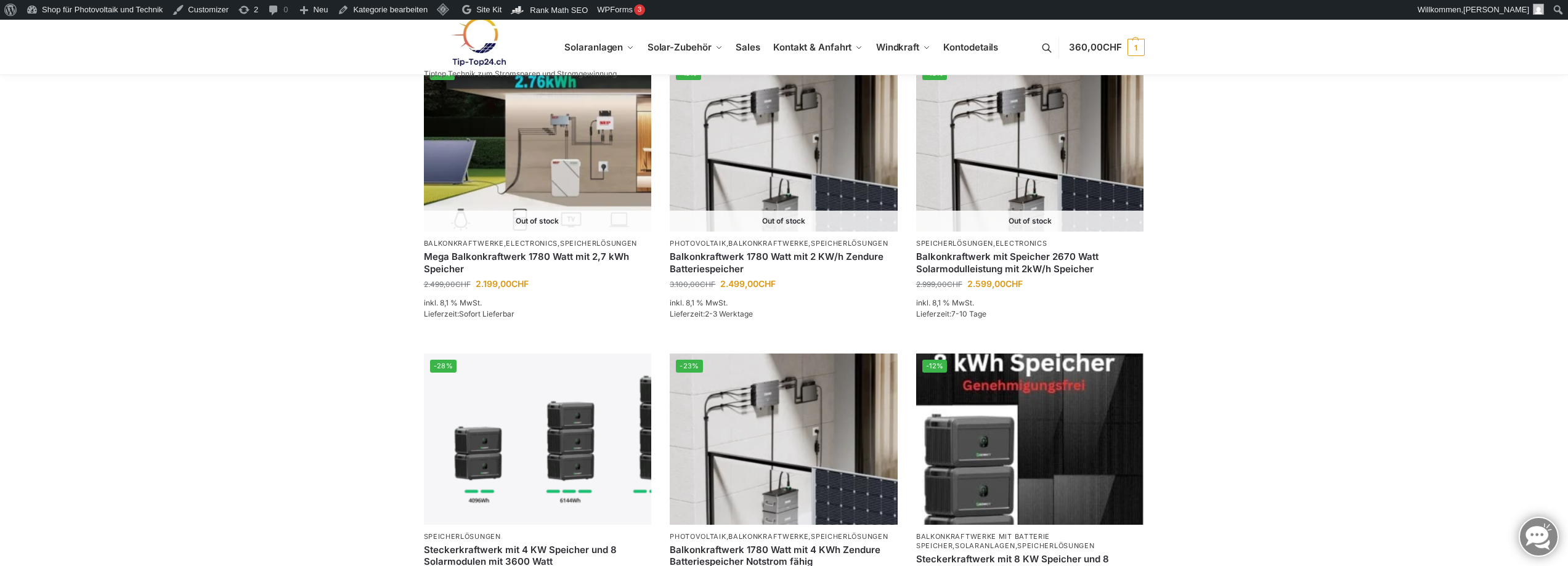
scroll to position [1232, 0]
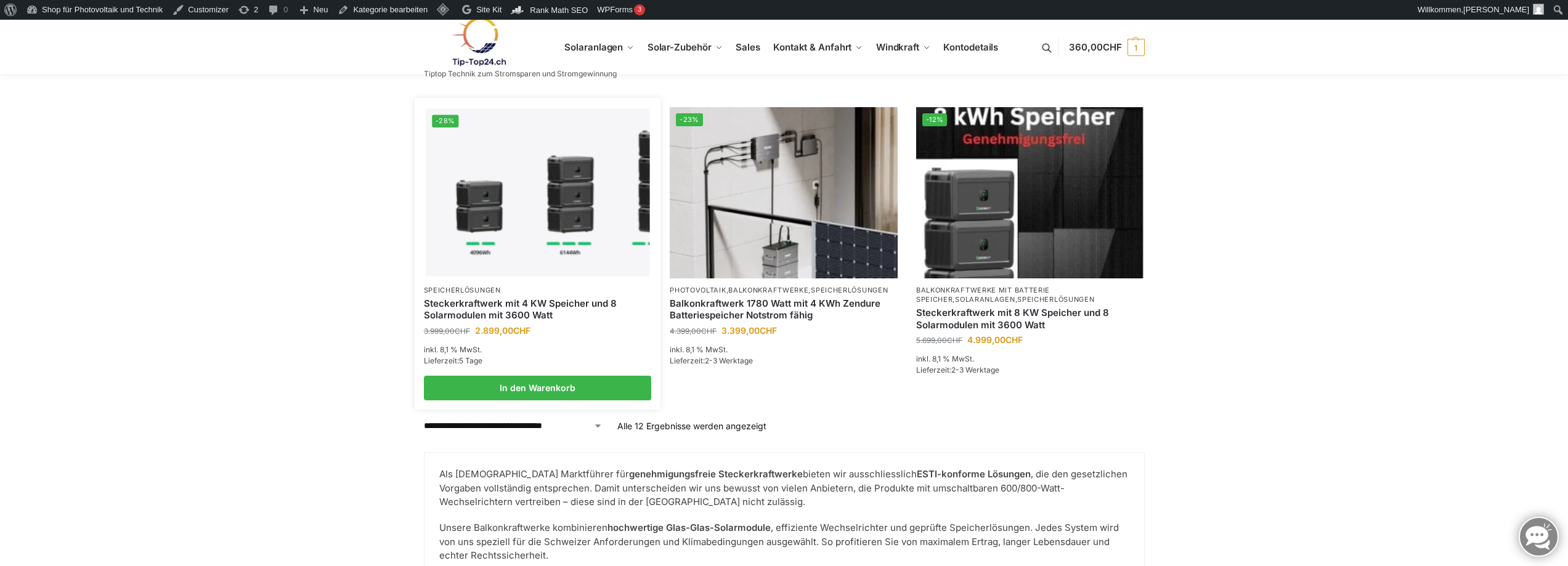
click at [477, 313] on link "Steckerkraftwerk mit 4 KW Speicher und 8 Solarmodulen mit 3600 Watt" at bounding box center [538, 310] width 228 height 24
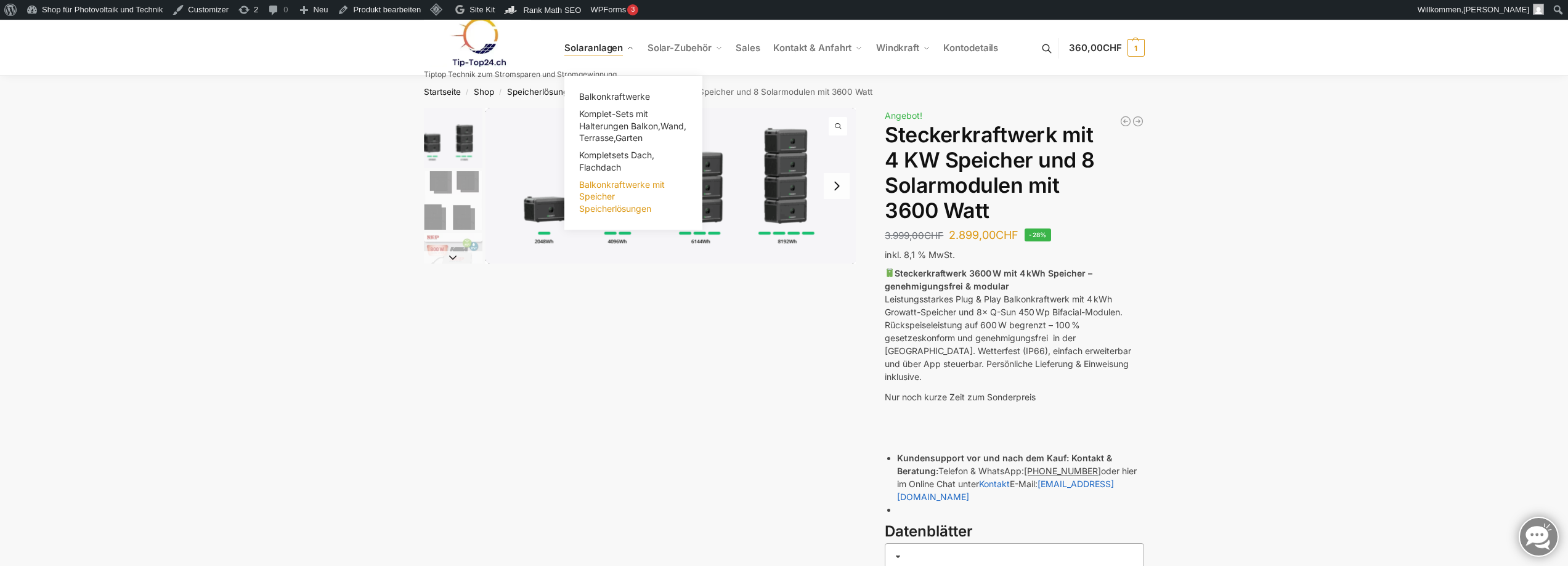
click at [609, 187] on span "Balkonkraftwerke mit Speicher Speicherlösungen" at bounding box center [622, 196] width 86 height 34
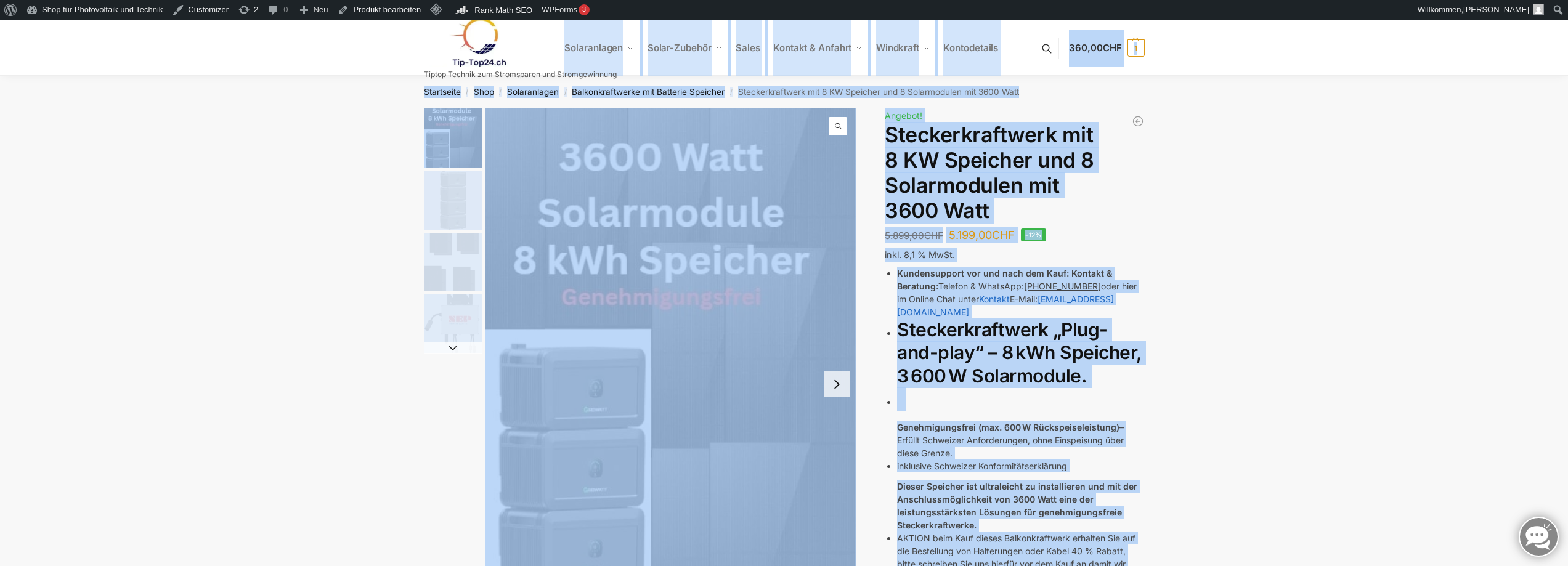
drag, startPoint x: 584, startPoint y: 253, endPoint x: 368, endPoint y: 38, distance: 304.8
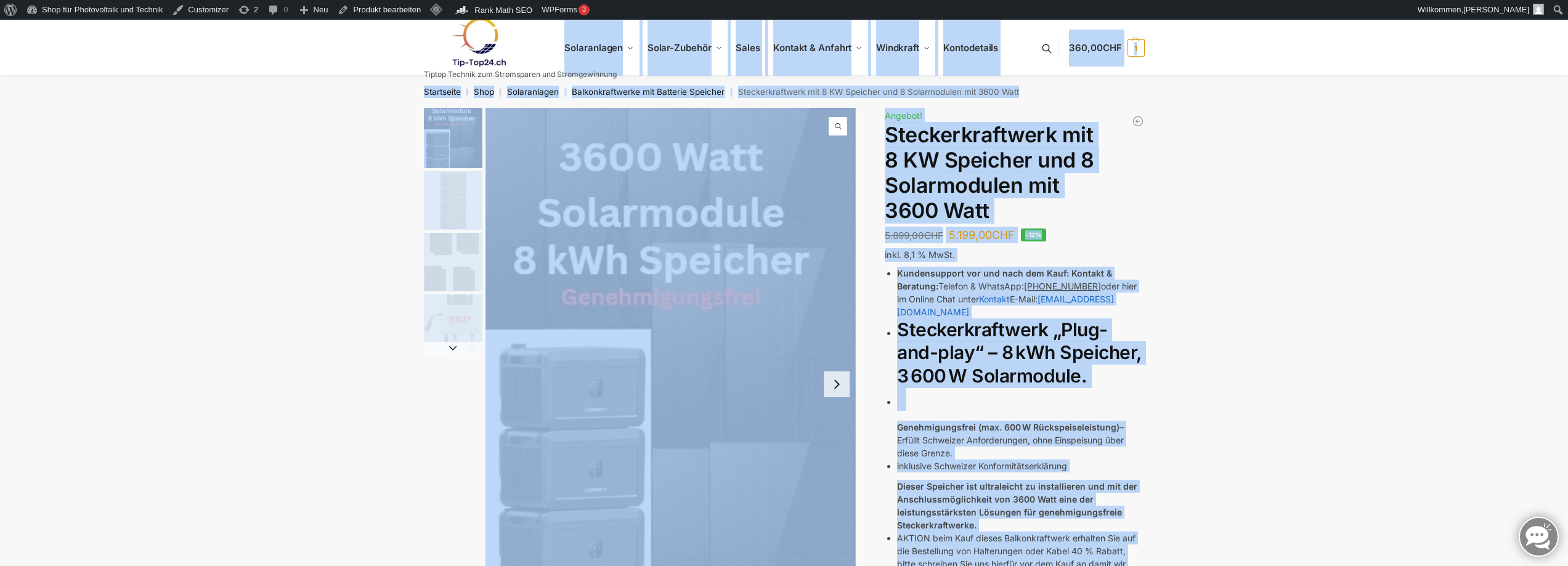
copy div "Solaranlagen Balkonkraftwerke Komplet-Sets mit Halterungen Balkon,Wand, Terrass…"
click at [1112, 195] on h1 "Steckerkraftwerk mit 8 KW Speicher und 8 Solarmodulen mit 3600 Watt" at bounding box center [1014, 172] width 260 height 100
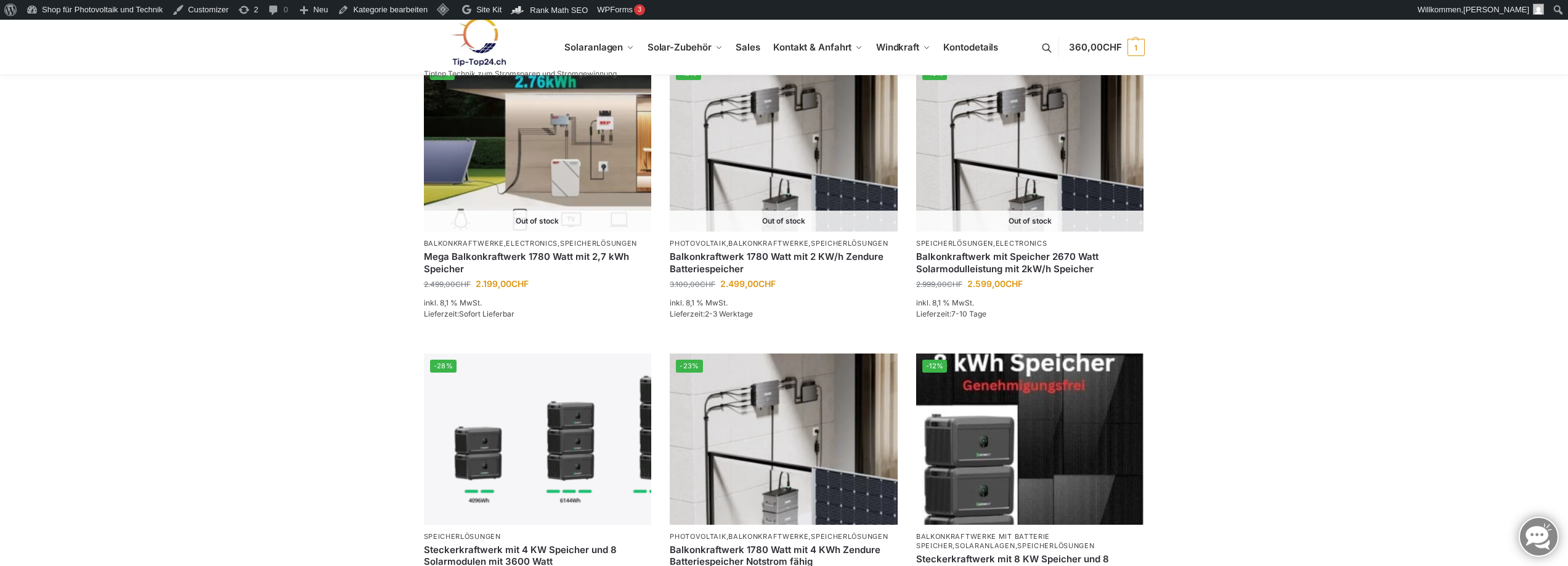
scroll to position [1232, 0]
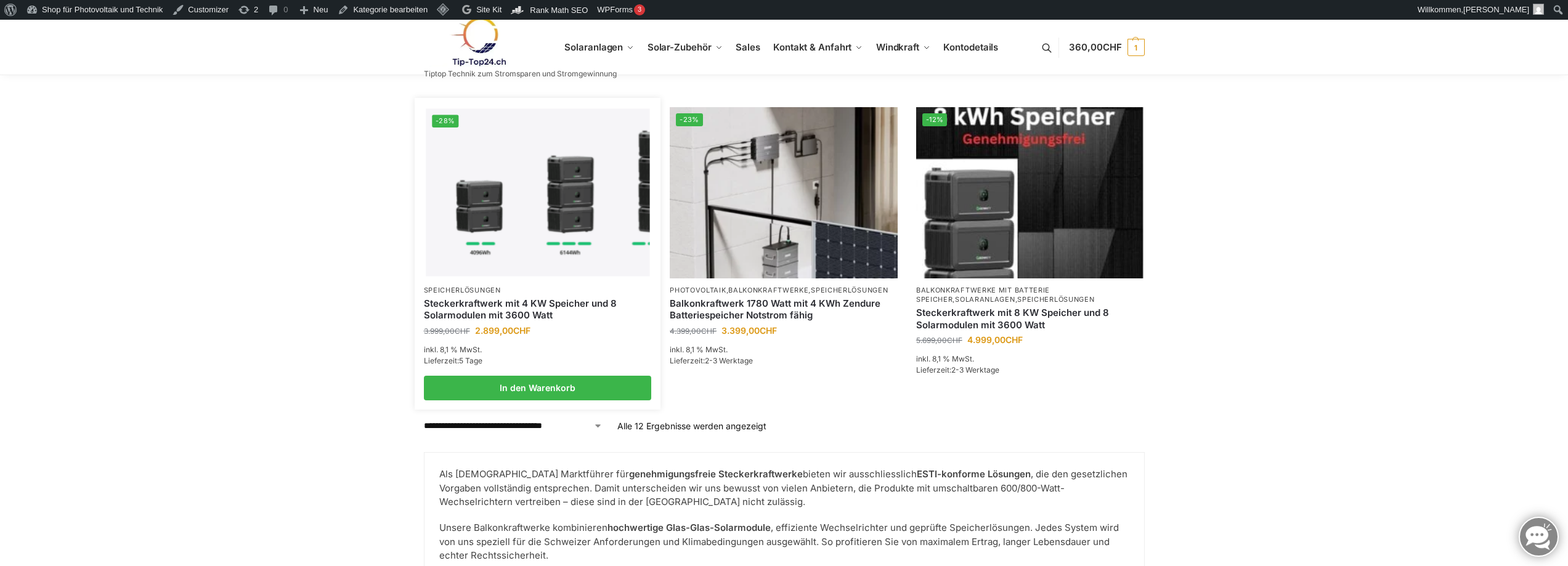
click at [497, 307] on link "Steckerkraftwerk mit 4 KW Speicher und 8 Solarmodulen mit 3600 Watt" at bounding box center [538, 310] width 228 height 24
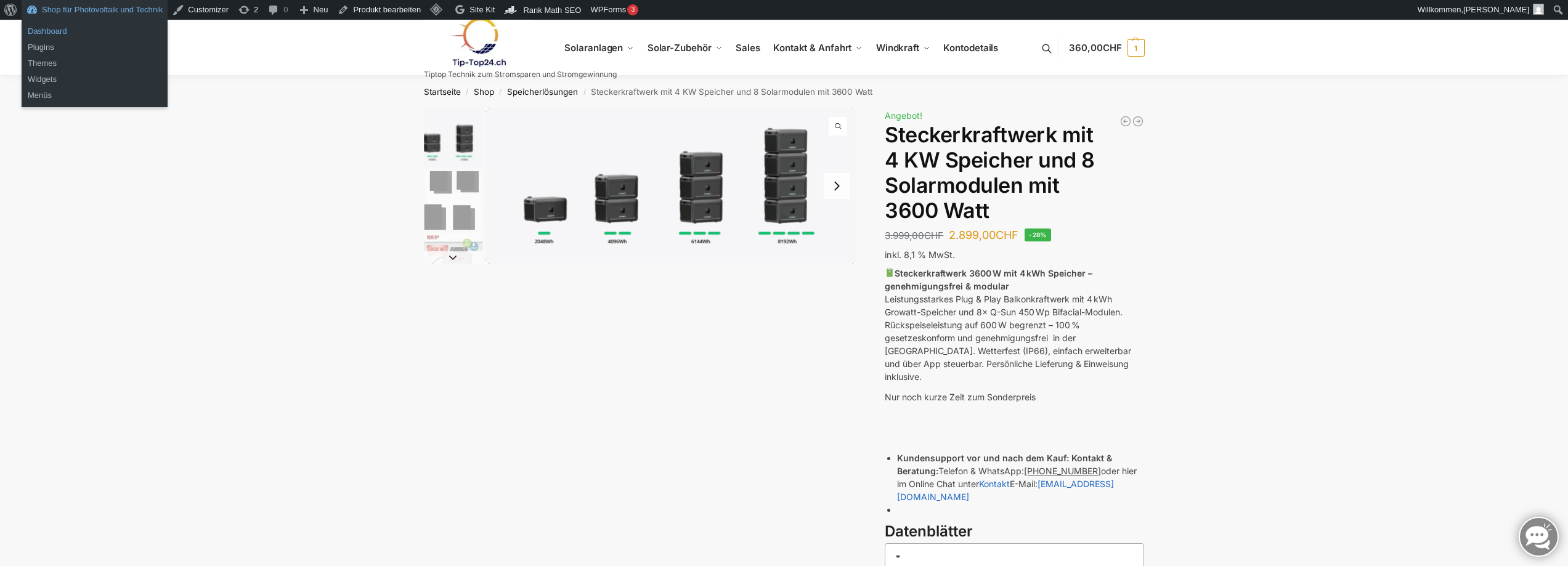
click at [48, 31] on link "Dashboard" at bounding box center [95, 31] width 146 height 16
